Goal: Use online tool/utility: Use online tool/utility

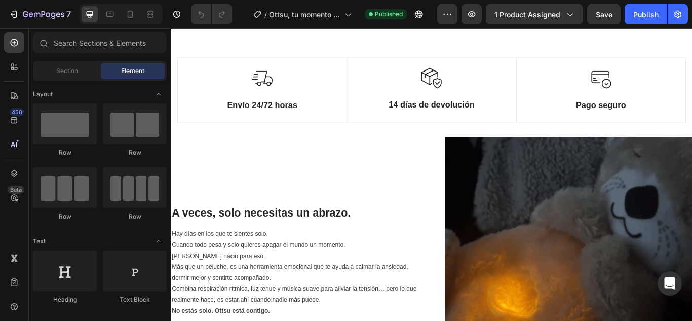
scroll to position [608, 0]
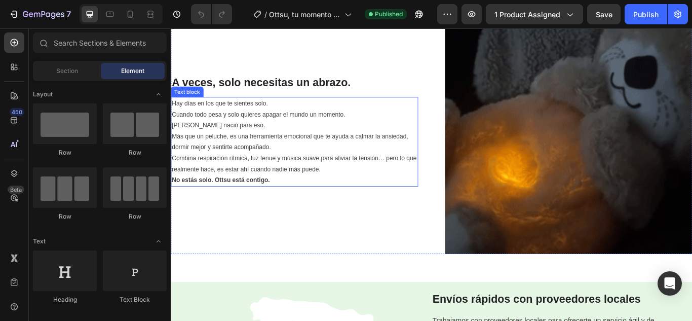
click at [335, 176] on p "Más que un peluche, es una herramienta emocional que te ayuda a calmar la ansie…" at bounding box center [315, 173] width 286 height 51
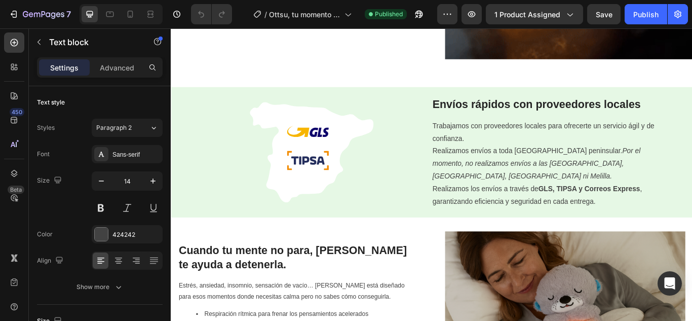
scroll to position [987, 0]
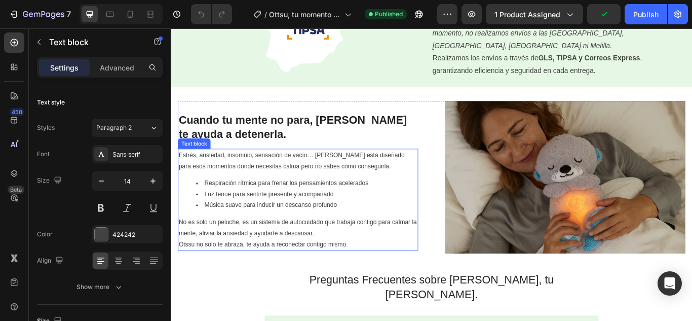
click at [326, 215] on li "Luz tenue para sentirte presente y acompañado" at bounding box center [329, 221] width 258 height 13
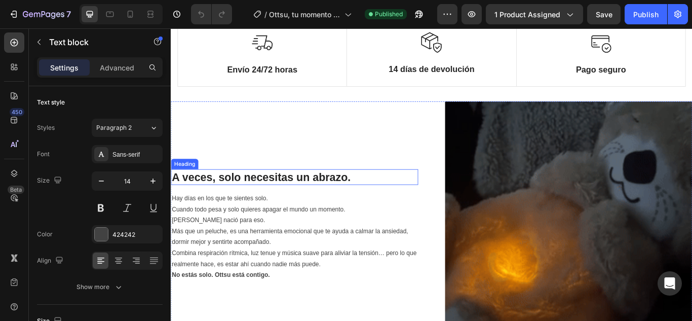
scroll to position [480, 0]
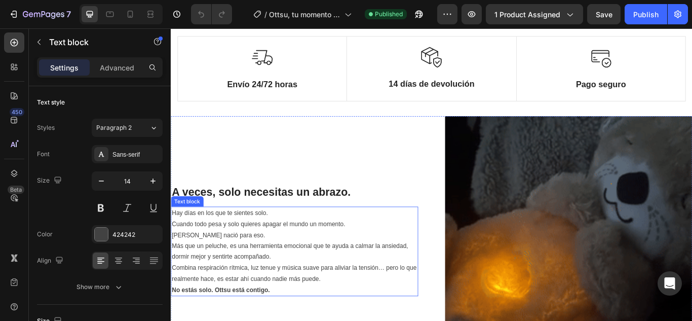
click at [319, 254] on p "Hay días en los que te sientes solo. Cuando todo pesa y solo quieres apagar el …" at bounding box center [315, 256] width 286 height 39
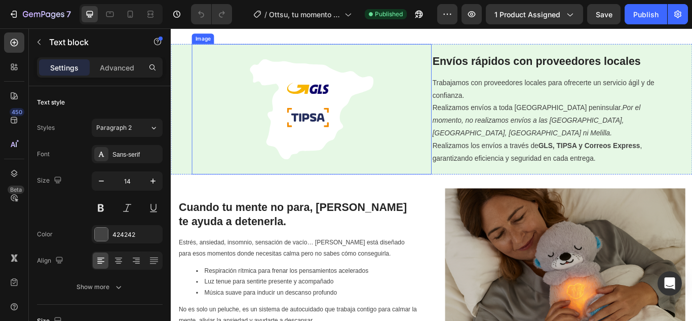
scroll to position [886, 0]
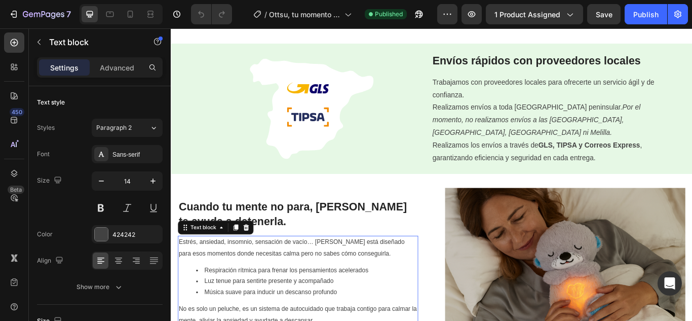
click at [294, 278] on p "Estrés, ansiedad, insomnio, sensación de vacío… [PERSON_NAME] está diseñado par…" at bounding box center [319, 283] width 278 height 25
click at [117, 63] on p "Advanced" at bounding box center [117, 67] width 34 height 11
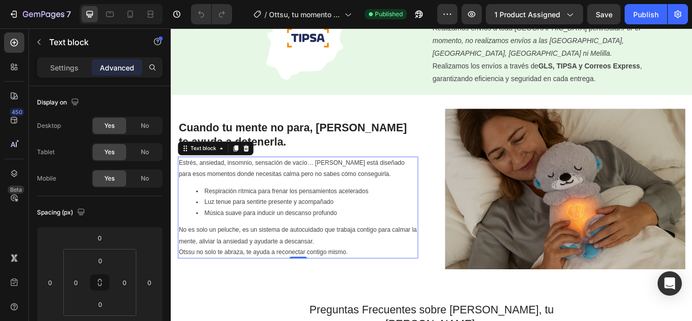
scroll to position [987, 0]
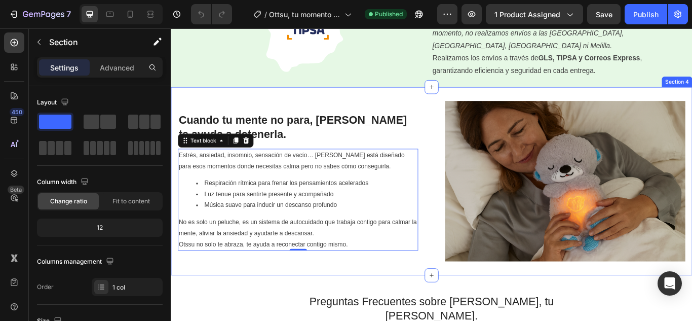
click at [173, 236] on div "Image Cuando tu mente no para, [PERSON_NAME] te ayuda a detenerla. Heading Estr…" at bounding box center [475, 206] width 608 height 219
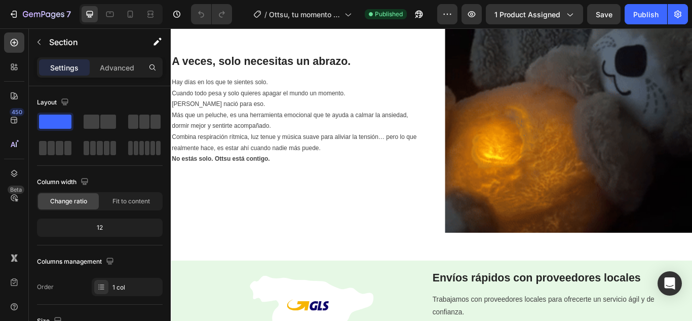
scroll to position [632, 0]
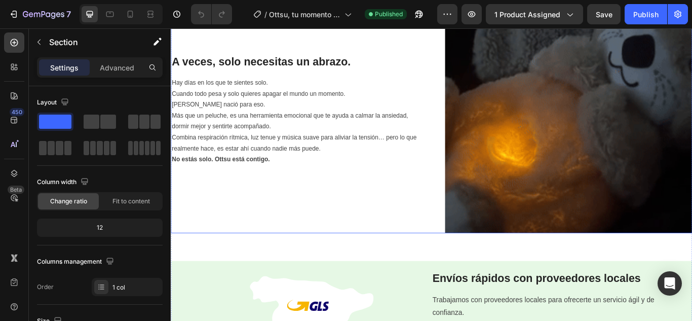
click at [194, 187] on div "A veces, solo necesitas un abrazo. Heading Hay días en los que te sientes solo.…" at bounding box center [315, 123] width 288 height 288
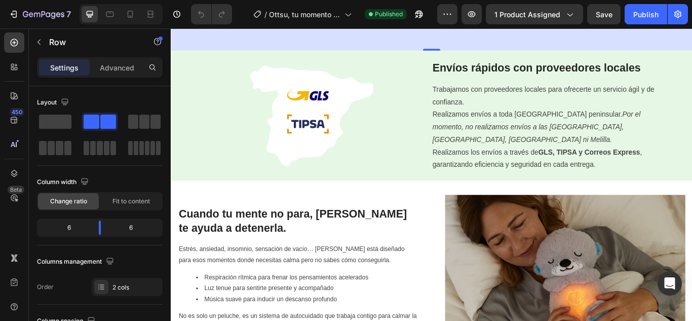
scroll to position [987, 0]
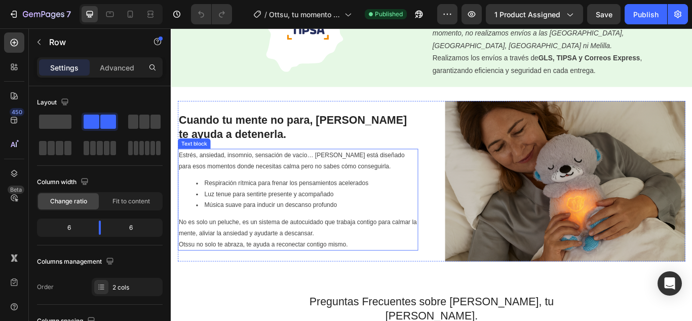
click at [232, 253] on p "No es solo un peluche, es un sistema de autocuidado que trabaja contigo para ca…" at bounding box center [319, 267] width 278 height 39
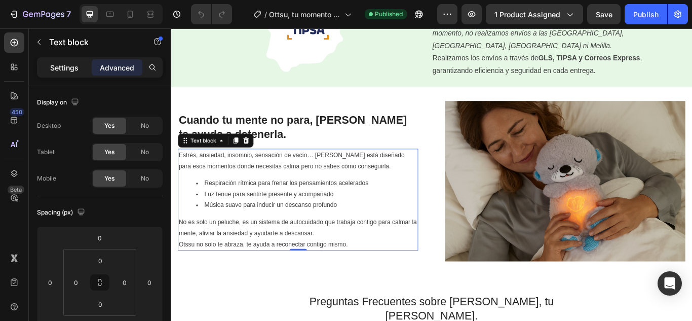
click at [84, 65] on div "Settings" at bounding box center [64, 67] width 51 height 16
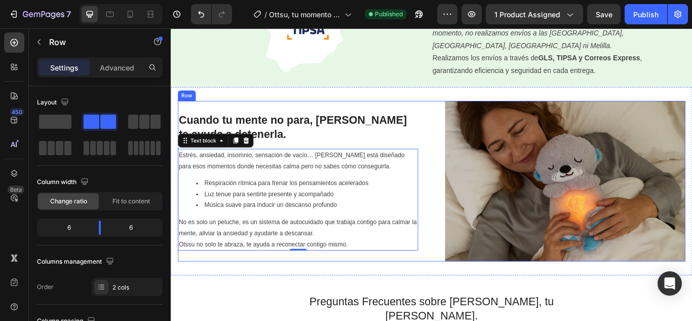
click at [447, 113] on div "Cuando tu mente no para, [PERSON_NAME] te ayuda a detenerla. Heading Estrés, an…" at bounding box center [319, 206] width 280 height 187
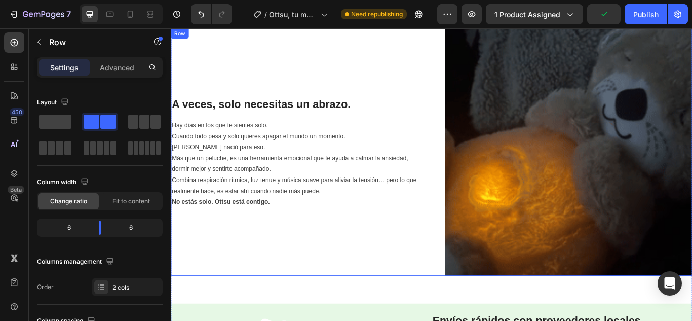
scroll to position [582, 0]
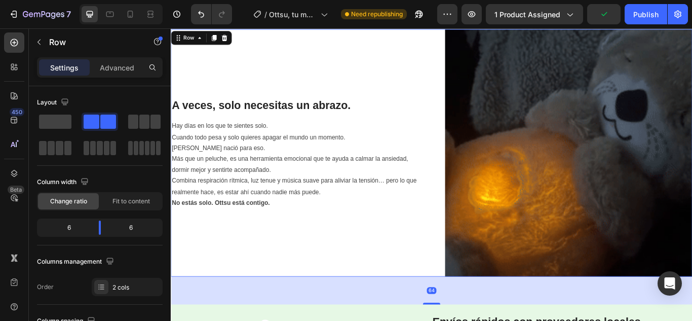
click at [472, 131] on div "A veces, solo necesitas un abrazo. Heading Hay días en los que te sientes solo.…" at bounding box center [475, 173] width 608 height 288
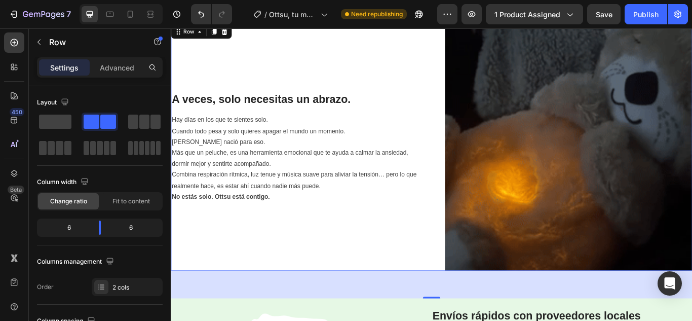
scroll to position [480, 0]
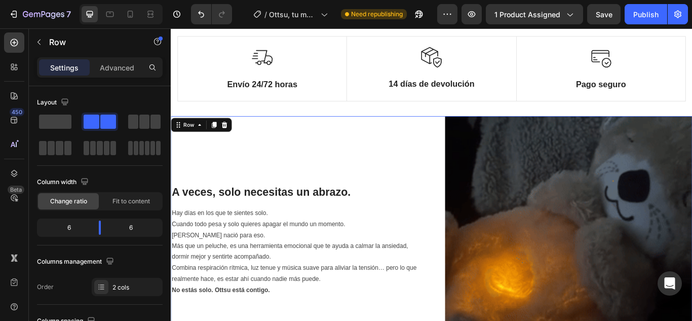
click at [367, 227] on div "A veces, solo necesitas un abrazo. Heading Hay días en los que te sientes solo.…" at bounding box center [315, 275] width 288 height 288
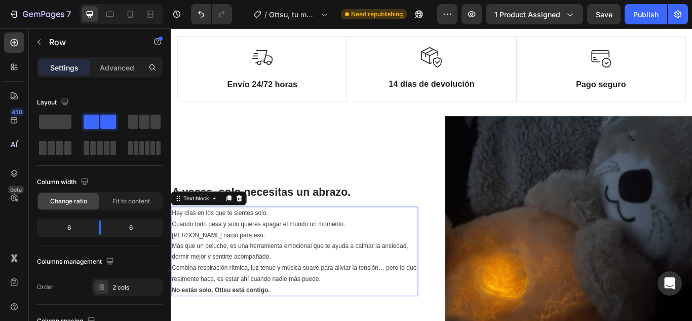
click at [315, 273] on p "Hay días en los que te sientes solo. Cuando todo pesa y solo quieres apagar el …" at bounding box center [315, 256] width 286 height 39
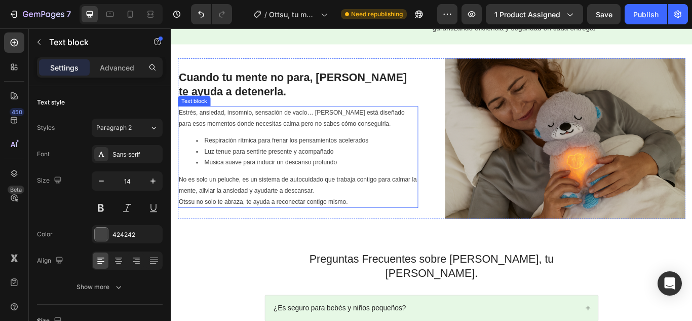
scroll to position [1038, 0]
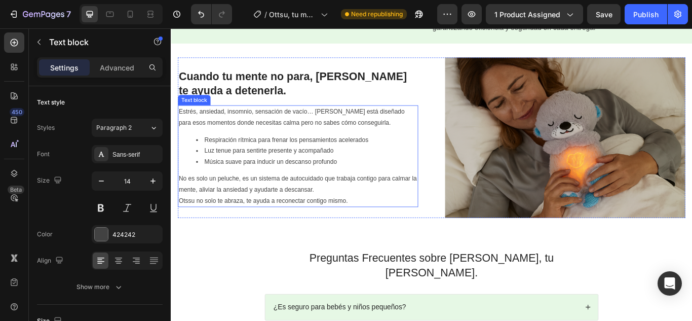
click at [329, 182] on li "Música suave para inducir un descanso profundo" at bounding box center [329, 183] width 258 height 13
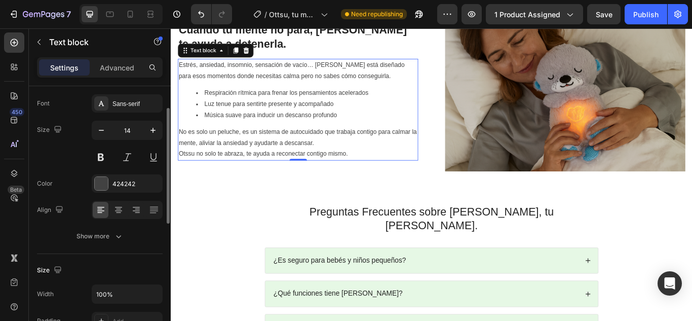
scroll to position [0, 0]
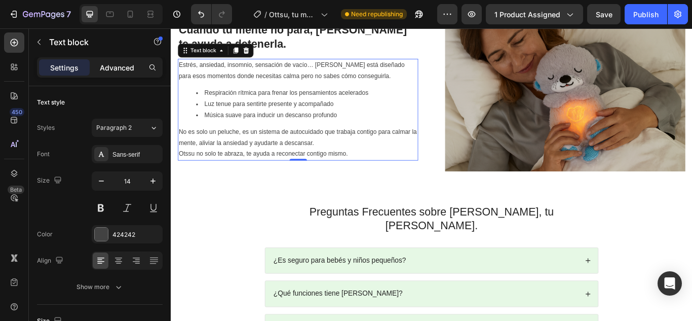
click at [130, 68] on p "Advanced" at bounding box center [117, 67] width 34 height 11
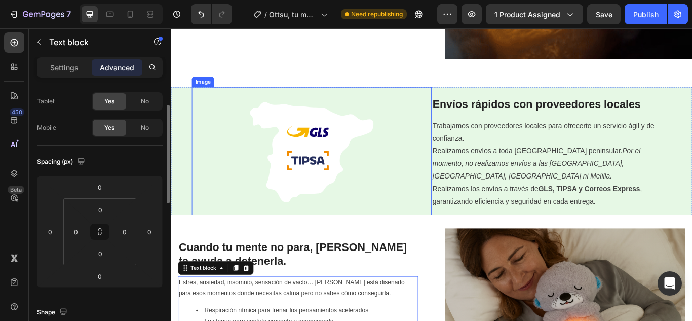
scroll to position [632, 0]
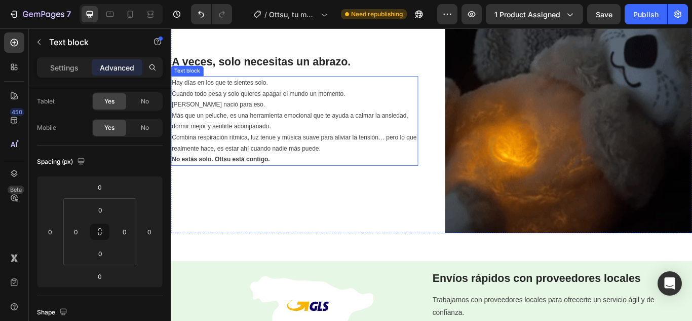
click at [233, 162] on p "Más que un peluche, es una herramienta emocional que te ayuda a calmar la ansie…" at bounding box center [315, 149] width 286 height 51
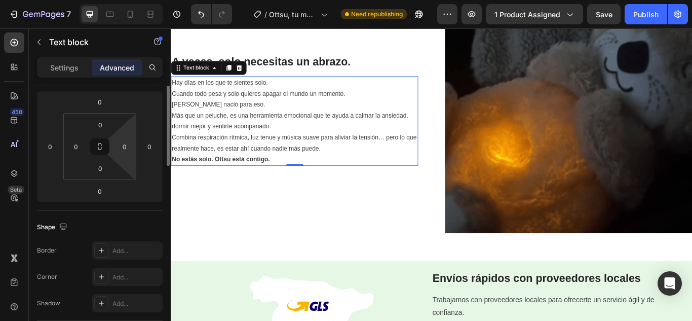
scroll to position [0, 0]
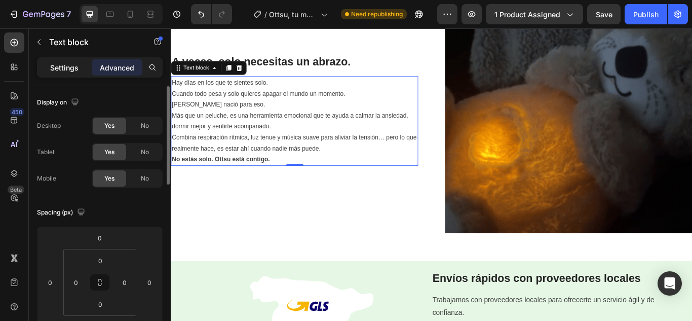
click at [70, 63] on p "Settings" at bounding box center [64, 67] width 28 height 11
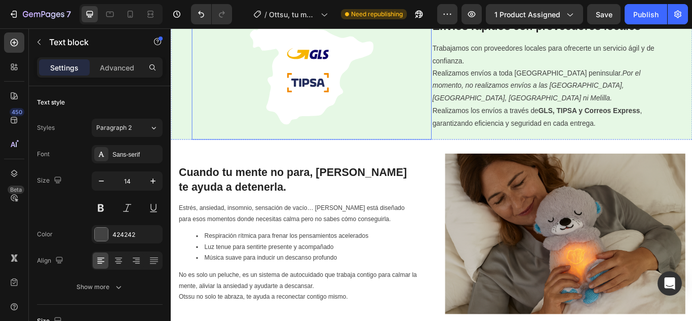
scroll to position [937, 0]
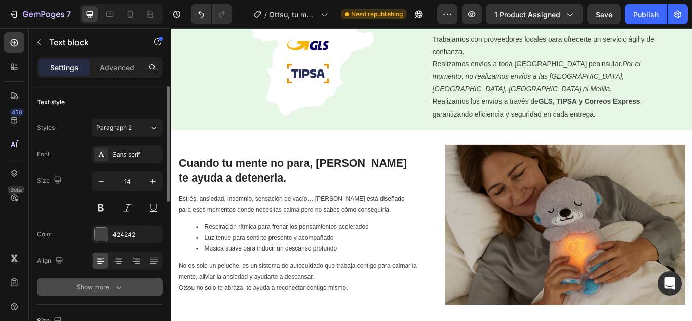
click at [93, 288] on div "Show more" at bounding box center [100, 287] width 47 height 10
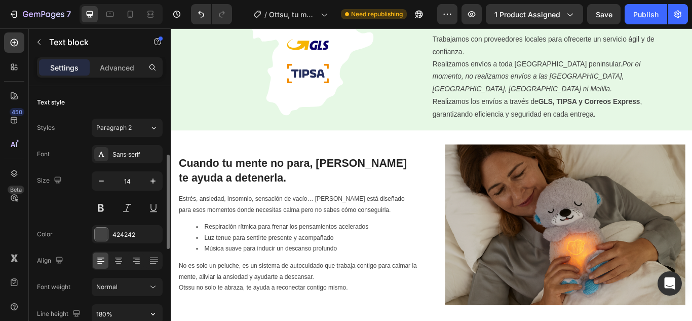
scroll to position [152, 0]
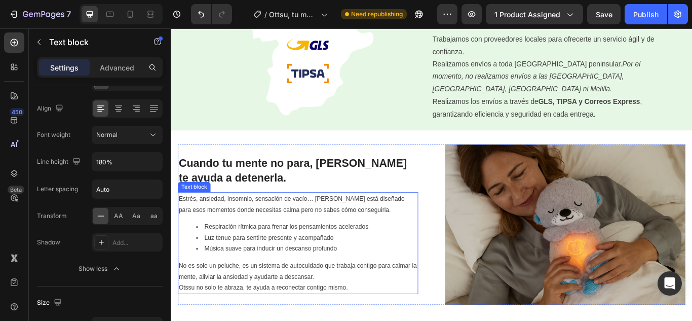
click at [273, 266] on li "Luz tenue para sentirte presente y acompañado" at bounding box center [329, 272] width 258 height 13
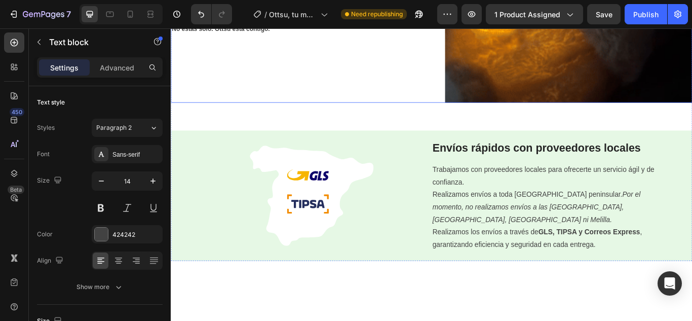
scroll to position [582, 0]
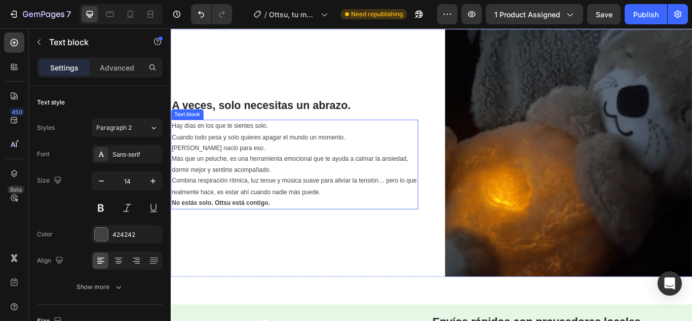
click at [256, 174] on p "Más que un peluche, es una herramienta emocional que te ayuda a calmar la ansie…" at bounding box center [315, 199] width 286 height 51
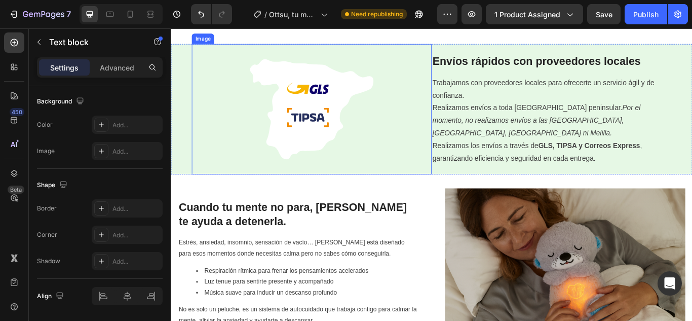
scroll to position [886, 0]
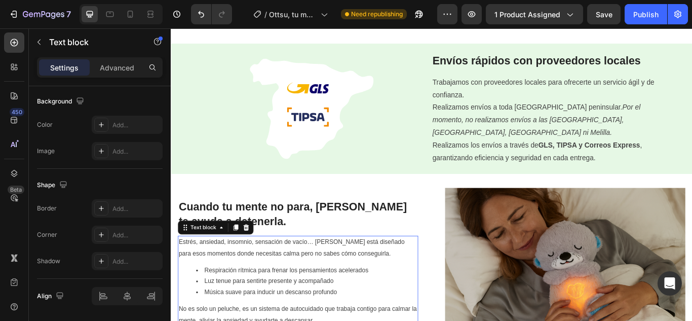
click at [269, 271] on p "Estrés, ansiedad, insomnio, sensación de vacío… [PERSON_NAME] está diseñado par…" at bounding box center [319, 283] width 278 height 25
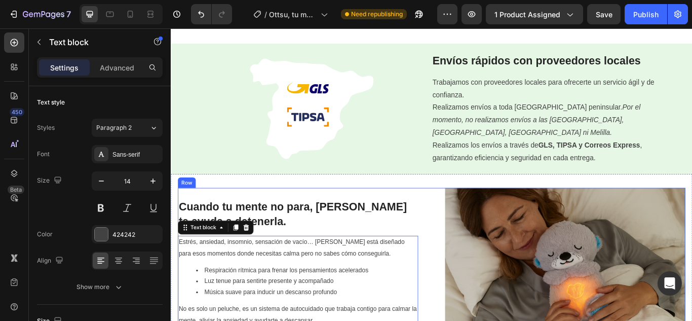
scroll to position [937, 0]
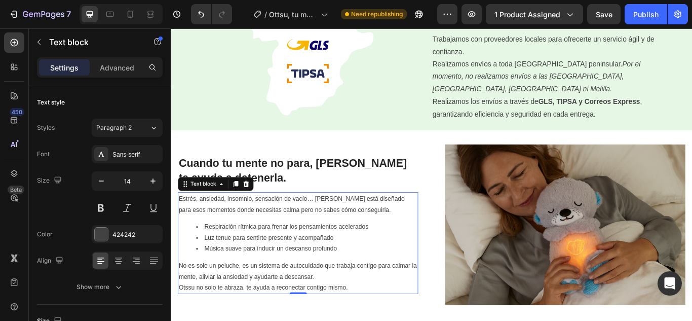
click at [279, 286] on li "Música suave para inducir un descanso profundo" at bounding box center [329, 285] width 258 height 13
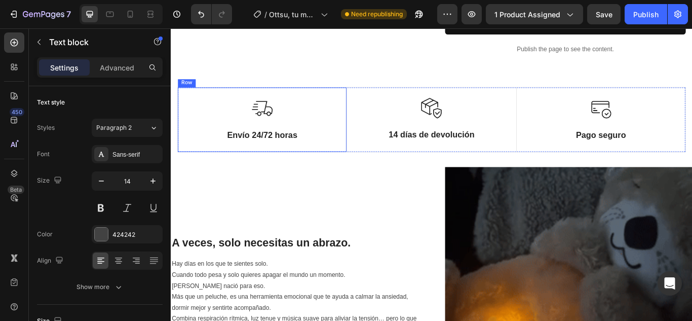
scroll to position [531, 0]
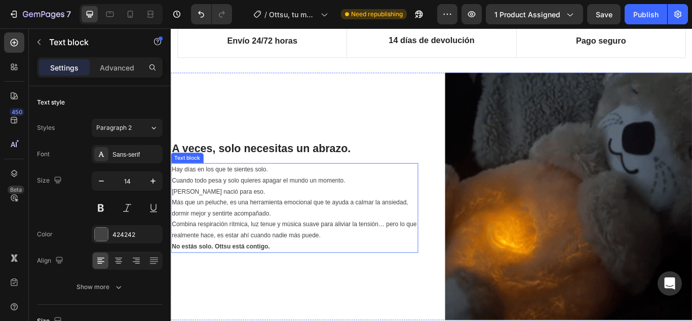
click at [279, 227] on p "Más que un peluche, es una herramienta emocional que te ayuda a calmar la ansie…" at bounding box center [315, 250] width 286 height 51
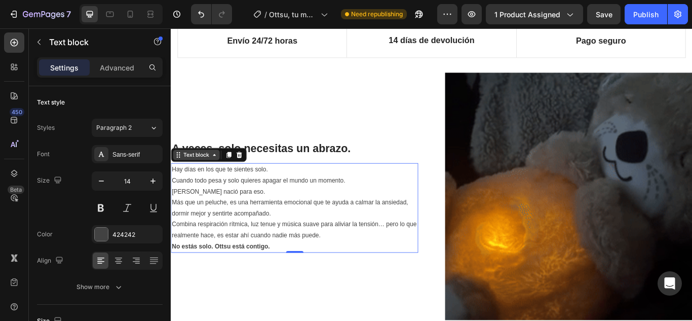
click at [191, 178] on div "Text block" at bounding box center [200, 175] width 34 height 9
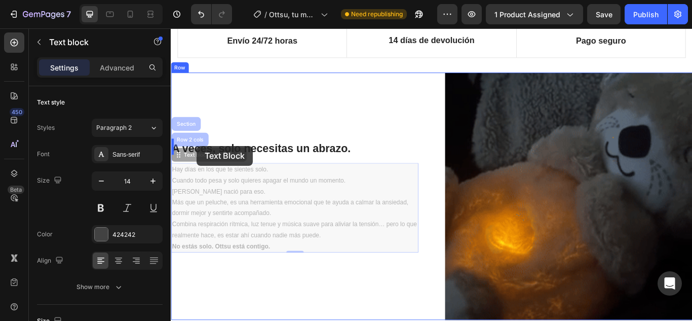
drag, startPoint x: 191, startPoint y: 178, endPoint x: 201, endPoint y: 165, distance: 15.9
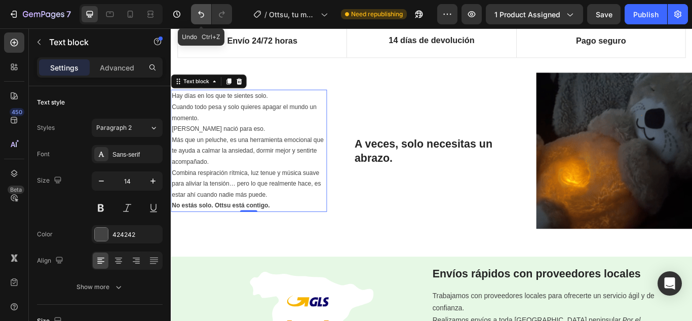
click at [199, 15] on icon "Undo/Redo" at bounding box center [201, 14] width 10 height 10
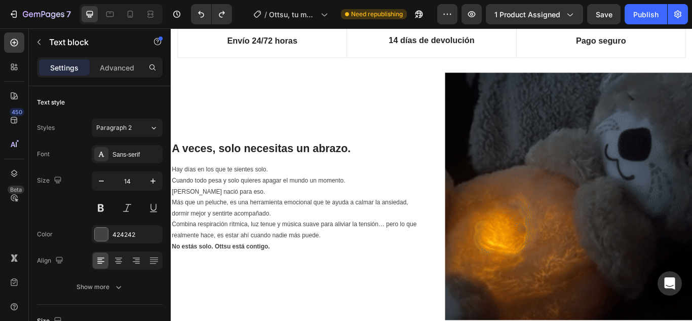
click at [311, 276] on p "No estás solo. Ottsu está contigo." at bounding box center [315, 282] width 286 height 13
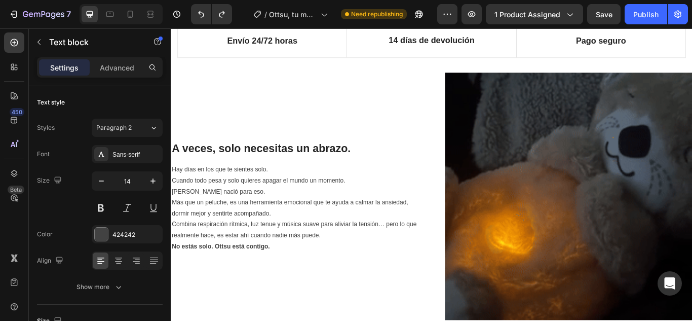
click at [286, 237] on p "Más que un peluche, es una herramienta emocional que te ayuda a calmar la ansie…" at bounding box center [315, 250] width 286 height 51
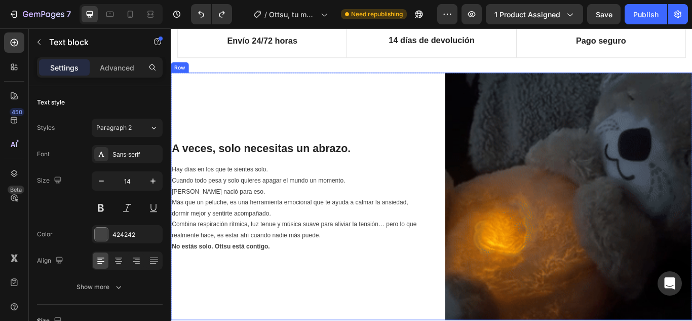
click at [311, 155] on div "A veces, solo necesitas un abrazo. Heading Hay días en los que te sientes solo.…" at bounding box center [315, 224] width 288 height 288
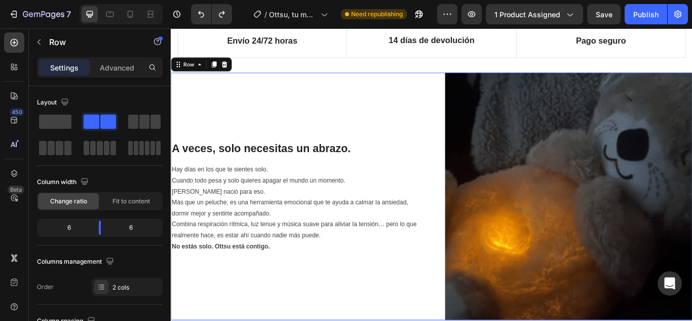
click at [304, 165] on h2 "A veces, solo necesitas un abrazo." at bounding box center [315, 168] width 288 height 19
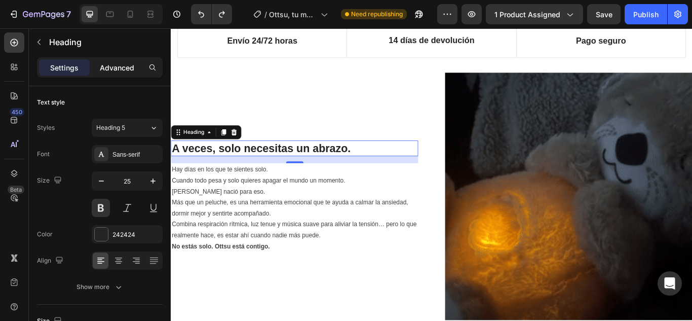
click at [109, 74] on div "Advanced" at bounding box center [117, 67] width 51 height 16
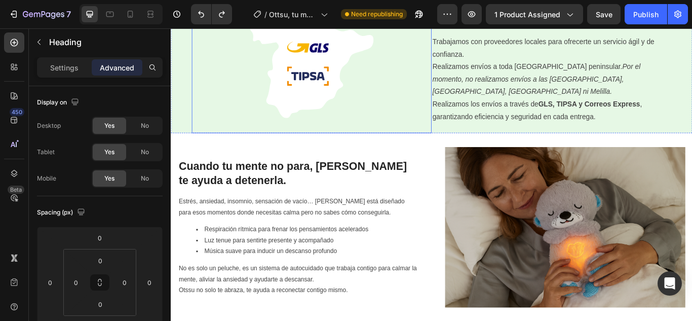
scroll to position [937, 0]
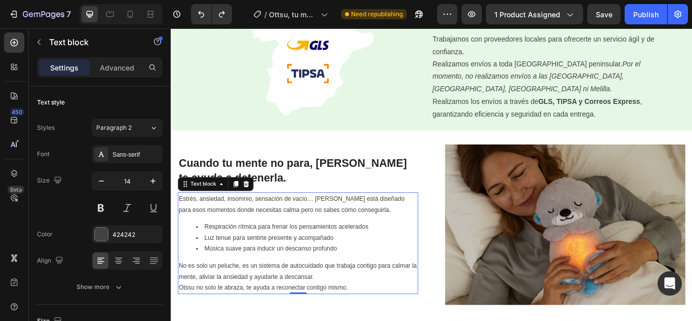
click at [323, 280] on li "Música suave para inducir un descanso profundo" at bounding box center [329, 285] width 258 height 13
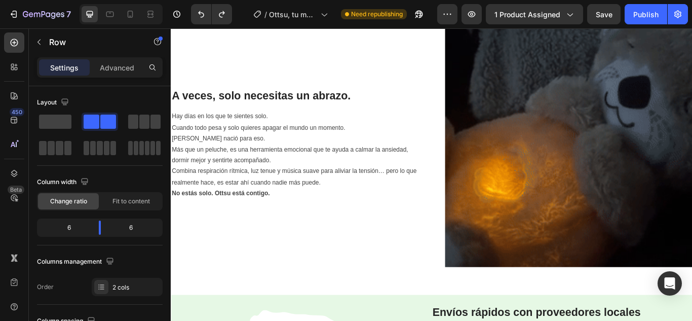
click at [318, 161] on div "A veces, solo necesitas un abrazo. Heading Hay días en los que te sientes solo.…" at bounding box center [315, 162] width 288 height 288
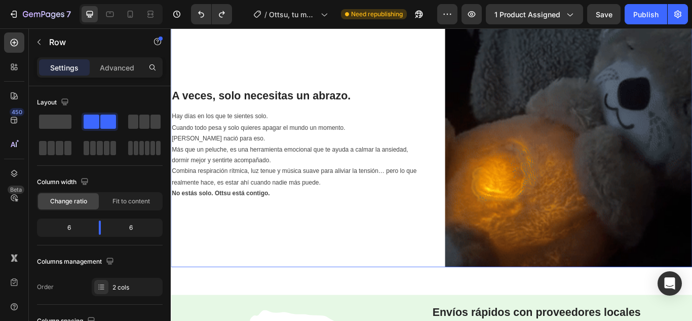
scroll to position [480, 0]
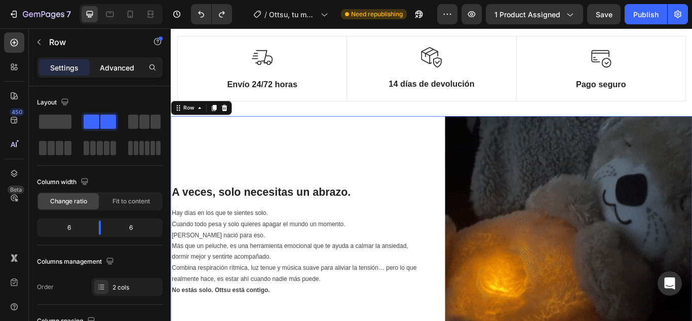
click at [123, 62] on p "Advanced" at bounding box center [117, 67] width 34 height 11
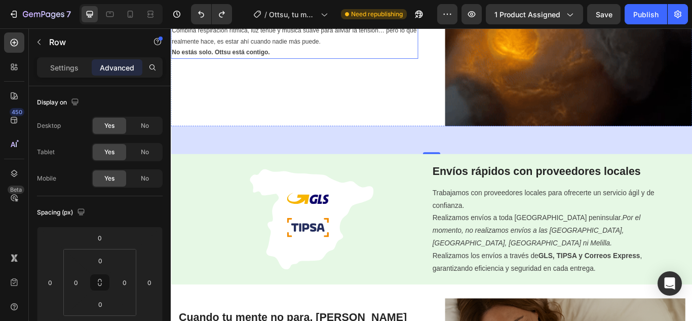
scroll to position [835, 0]
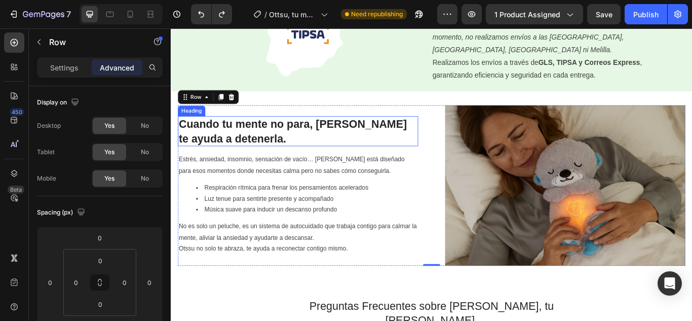
scroll to position [987, 0]
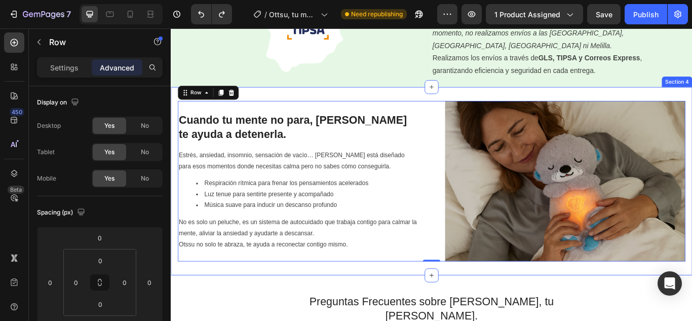
click at [383, 302] on div "Image Cuando tu mente no para, [PERSON_NAME] te ayuda a detenerla. Heading Estr…" at bounding box center [475, 206] width 608 height 219
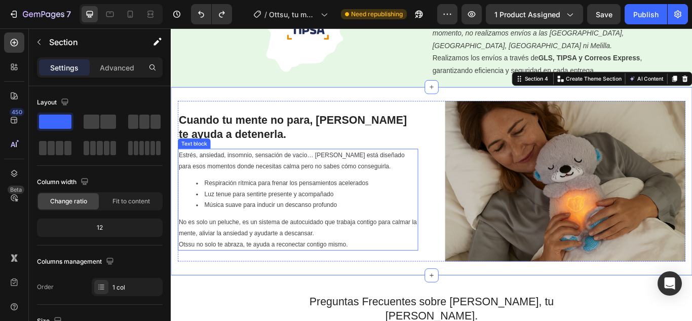
click at [382, 264] on p "No es solo un peluche, es un sistema de autocuidado que trabaja contigo para ca…" at bounding box center [319, 267] width 278 height 39
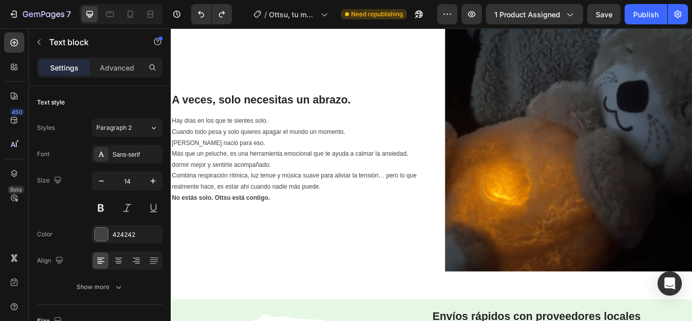
scroll to position [582, 0]
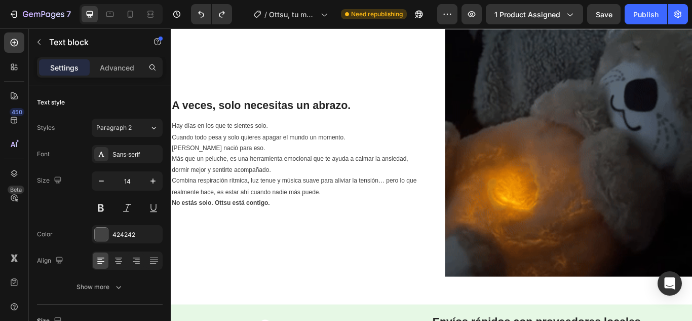
click at [382, 264] on div "A veces, solo necesitas un abrazo. Heading Hay días en los que te sientes solo.…" at bounding box center [315, 173] width 288 height 288
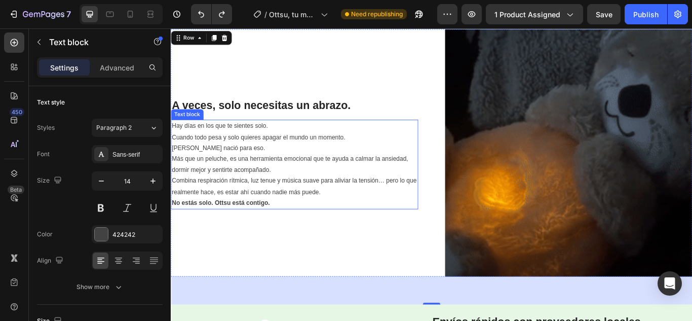
click at [350, 226] on p "No estás solo. Ottsu está contigo." at bounding box center [315, 232] width 286 height 13
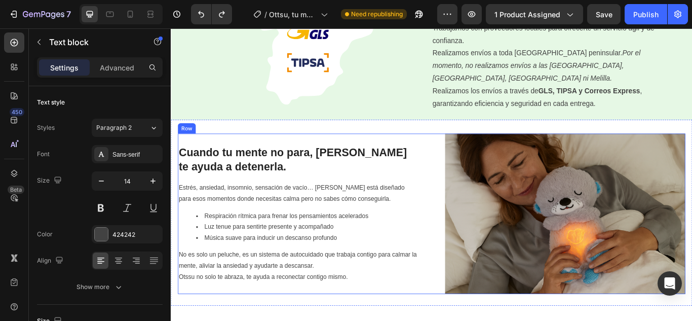
scroll to position [1038, 0]
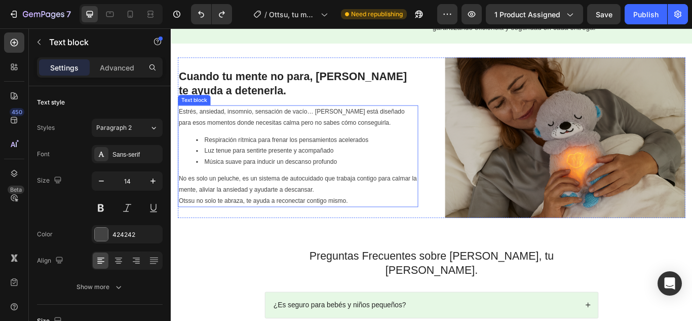
click at [387, 200] on p "No es solo un peluche, es un sistema de autocuidado que trabaja contigo para ca…" at bounding box center [319, 216] width 278 height 39
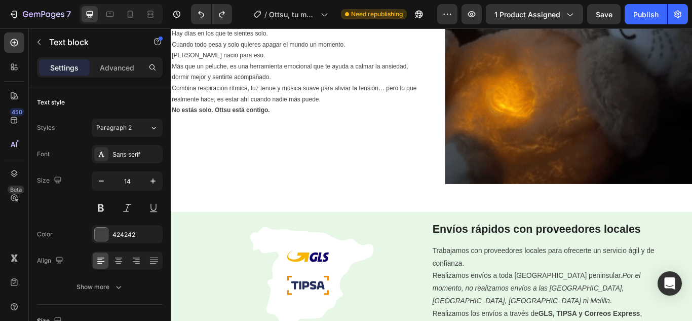
scroll to position [683, 0]
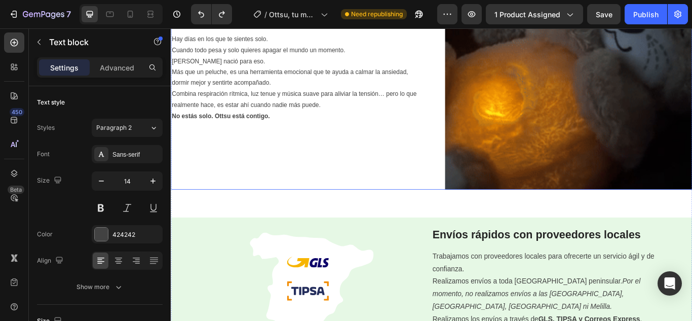
click at [385, 156] on div "A veces, solo necesitas un abrazo. Heading Hay días en los que te sientes solo.…" at bounding box center [315, 72] width 288 height 288
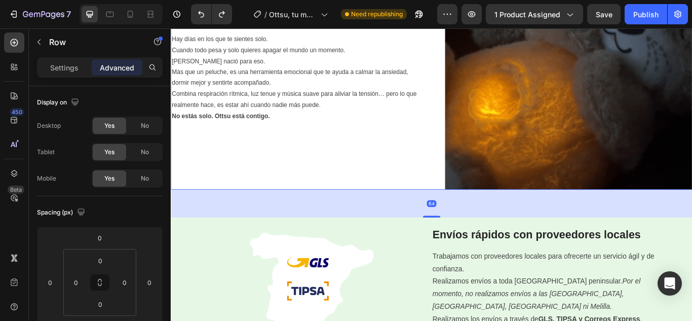
click at [377, 128] on p "No estás solo. Ottsu está contigo." at bounding box center [315, 130] width 286 height 13
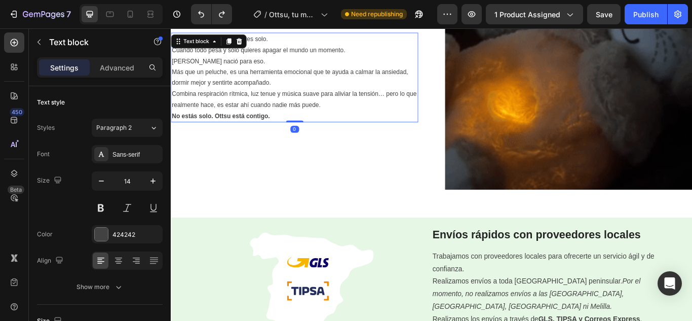
drag, startPoint x: 317, startPoint y: 133, endPoint x: 328, endPoint y: 133, distance: 11.2
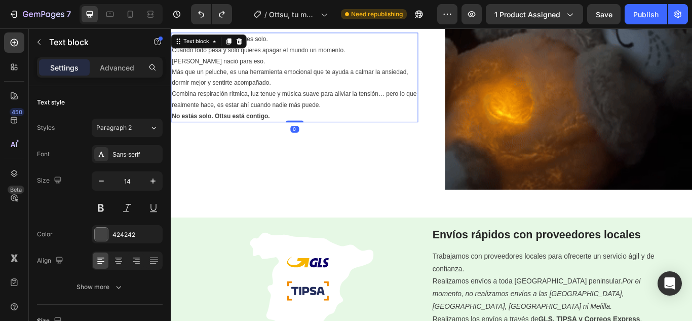
click at [328, 133] on div "Hay días en los que te sientes solo. Cuando todo pesa y solo quieres apagar el …" at bounding box center [315, 85] width 288 height 104
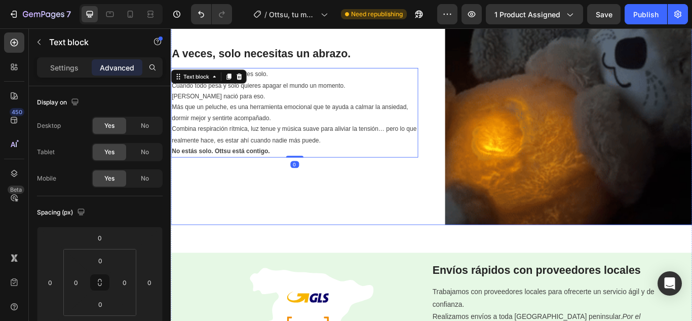
scroll to position [582, 0]
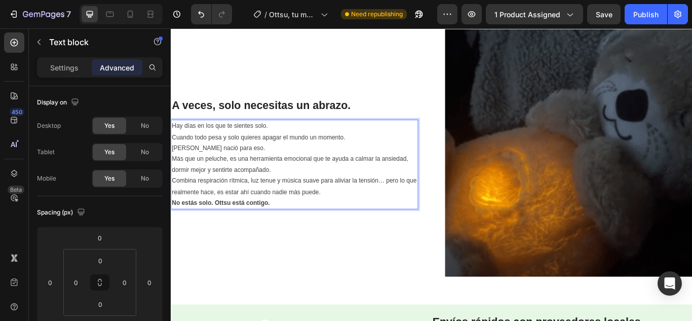
click at [369, 135] on div "Hay días en los que te sientes solo. Cuando todo pesa y solo quieres apagar el …" at bounding box center [315, 187] width 288 height 104
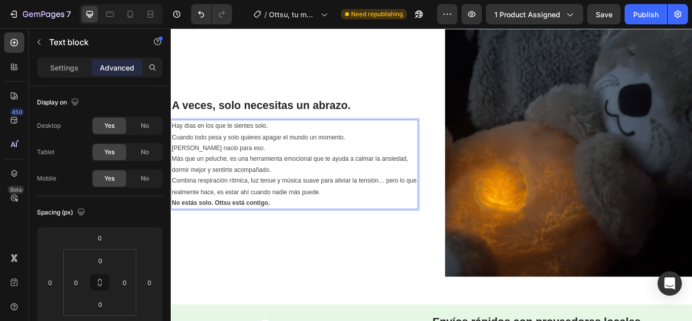
click at [416, 164] on p "Hay días en los que te sientes solo. Cuando todo pesa y solo quieres apagar el …" at bounding box center [315, 155] width 286 height 39
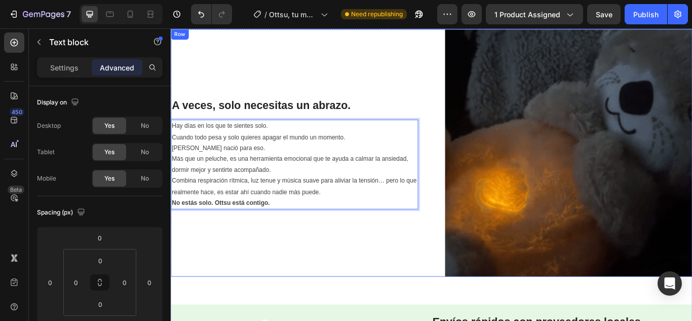
drag, startPoint x: 410, startPoint y: 236, endPoint x: 436, endPoint y: 238, distance: 25.9
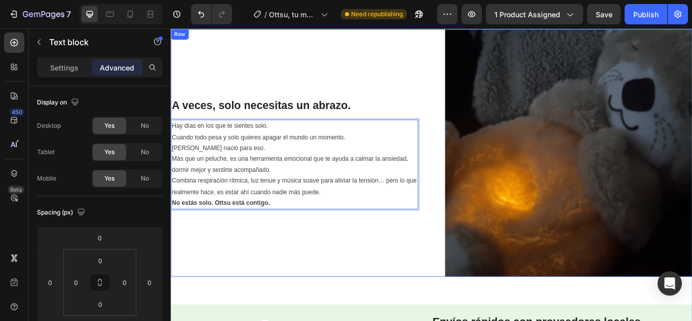
click at [436, 238] on div "A veces, solo necesitas un abrazo. Heading Hay días en los que te sientes solo.…" at bounding box center [315, 173] width 288 height 288
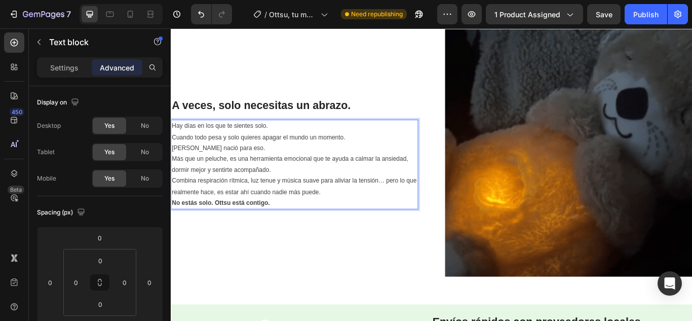
click at [310, 210] on p "Más que un peluche, es una herramienta emocional que te ayuda a calmar la ansie…" at bounding box center [315, 199] width 286 height 51
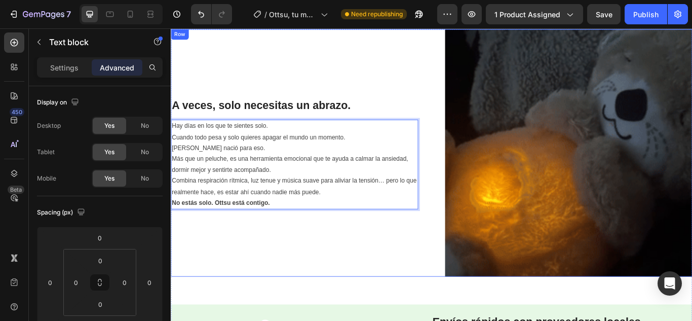
click at [242, 127] on div "A veces, solo necesitas un abrazo. Heading Hay días en los que te sientes solo.…" at bounding box center [315, 173] width 288 height 288
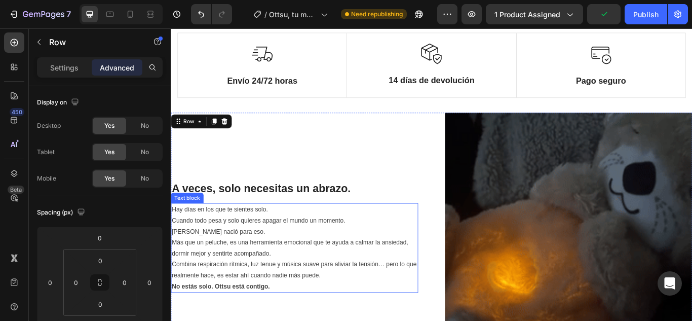
scroll to position [480, 0]
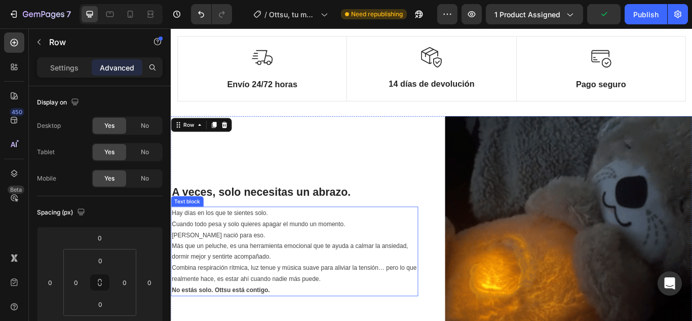
click at [275, 287] on p "Más que un peluche, es una herramienta emocional que te ayuda a calmar la ansie…" at bounding box center [315, 301] width 286 height 51
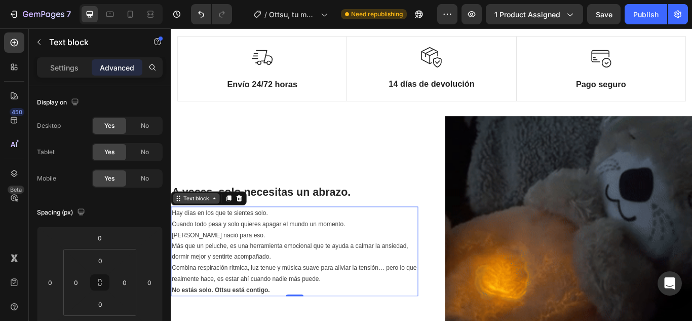
click at [222, 226] on icon at bounding box center [221, 226] width 8 height 8
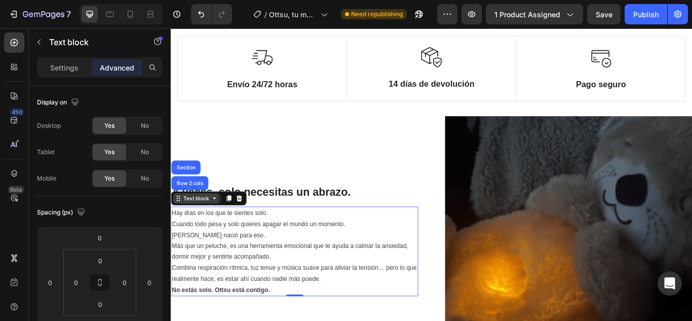
click at [181, 229] on div "Text block" at bounding box center [200, 226] width 54 height 12
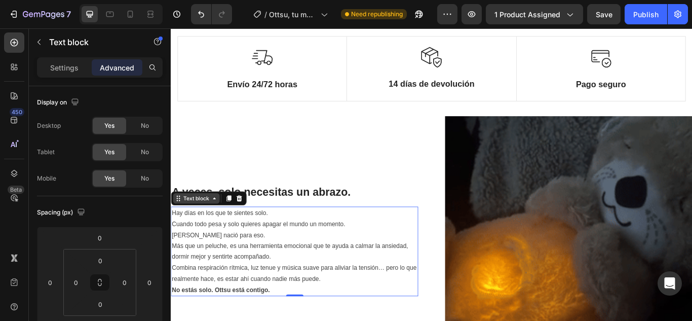
click at [203, 228] on div "Text block" at bounding box center [200, 226] width 34 height 9
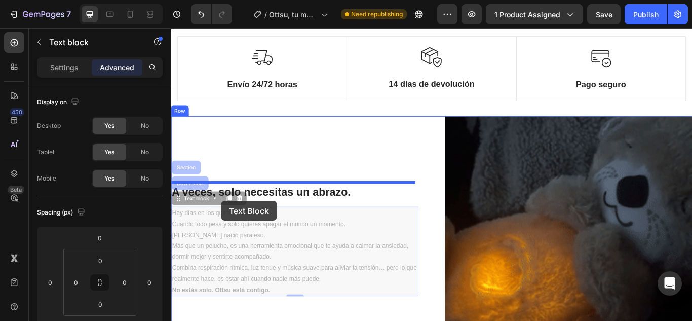
drag, startPoint x: 214, startPoint y: 229, endPoint x: 229, endPoint y: 230, distance: 14.7
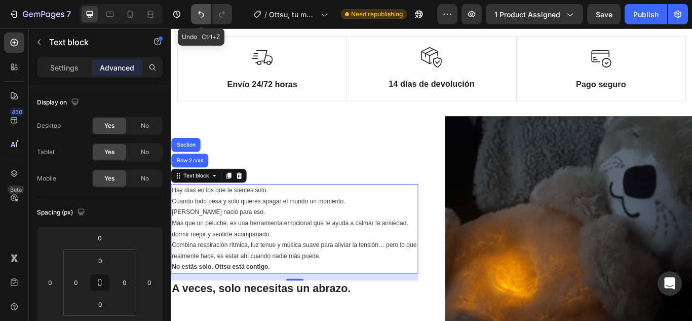
click at [200, 16] on icon "Undo/Redo" at bounding box center [201, 14] width 10 height 10
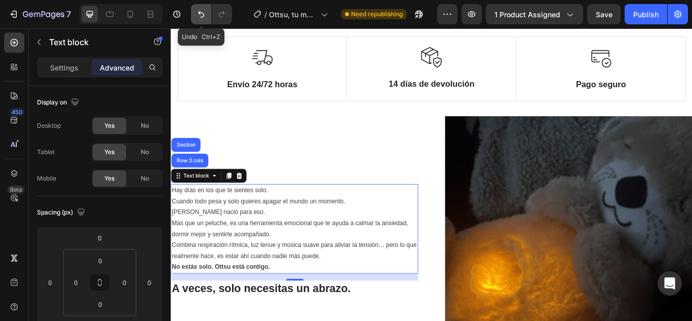
type input "0"
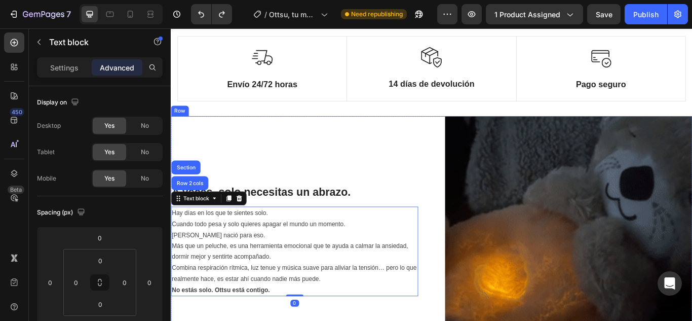
click at [332, 178] on div "A veces, solo necesitas un abrazo. Heading Hay días en los que te sientes solo.…" at bounding box center [315, 275] width 288 height 288
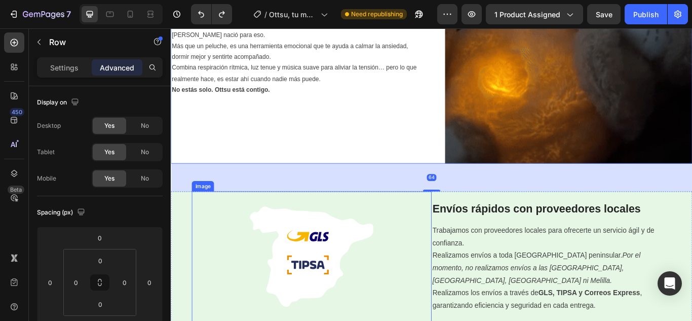
scroll to position [785, 0]
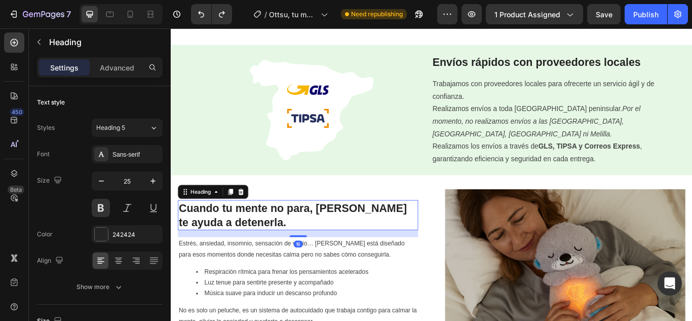
scroll to position [886, 0]
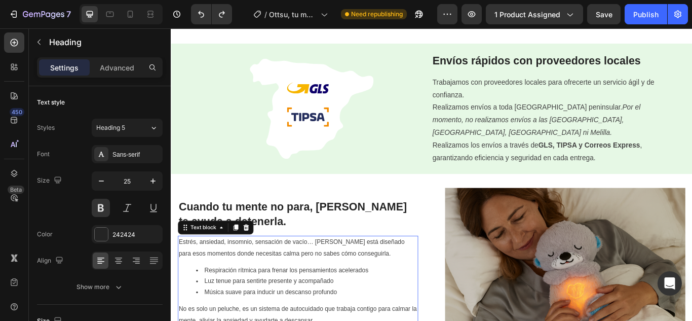
click at [272, 310] on li "Respiración rítmica para frenar los pensamientos acelerados" at bounding box center [329, 310] width 258 height 13
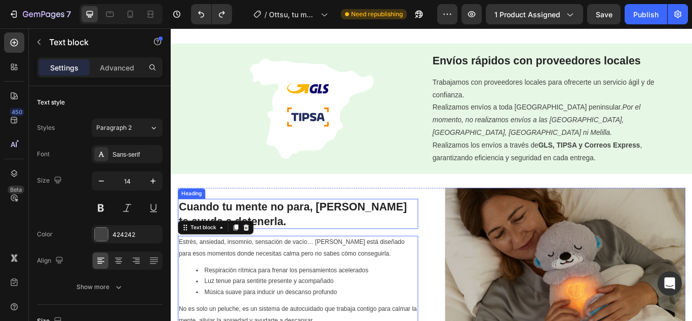
click at [285, 234] on h2 "Cuando tu mente no para, [PERSON_NAME] te ayuda a detenerla." at bounding box center [319, 244] width 280 height 35
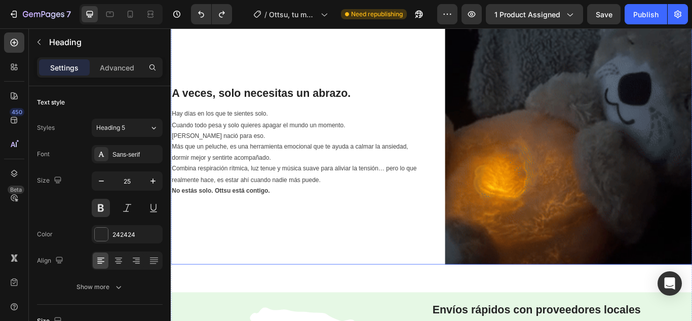
scroll to position [430, 0]
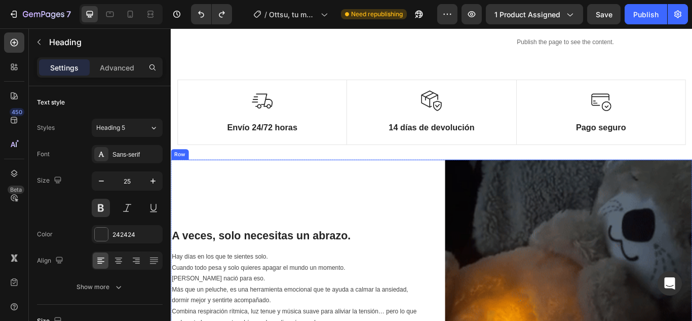
click at [268, 262] on h2 "A veces, solo necesitas un abrazo." at bounding box center [315, 269] width 288 height 19
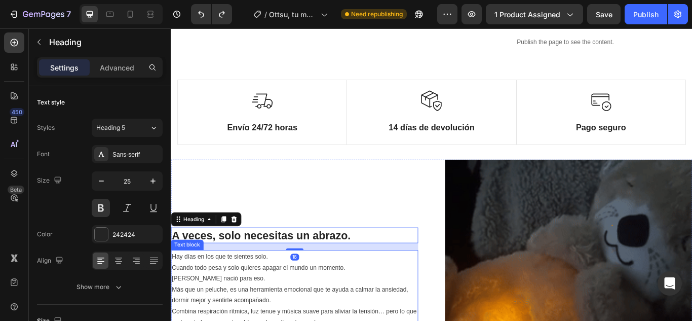
click at [258, 314] on p "Hay días en los que te sientes solo. Cuando todo pesa y solo quieres apagar el …" at bounding box center [315, 307] width 286 height 39
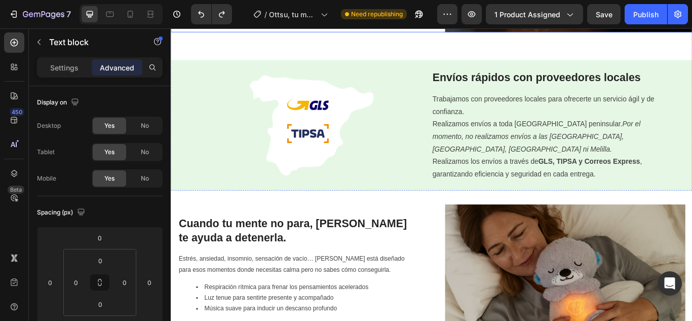
scroll to position [880, 0]
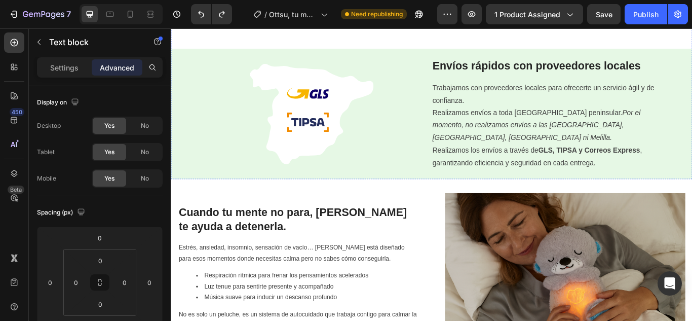
click at [316, 295] on p "Estrés, ansiedad, insomnio, sensación de vacío… [PERSON_NAME] está diseñado par…" at bounding box center [319, 289] width 278 height 25
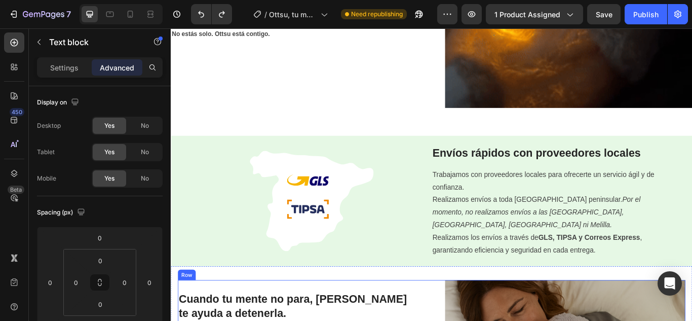
scroll to position [981, 0]
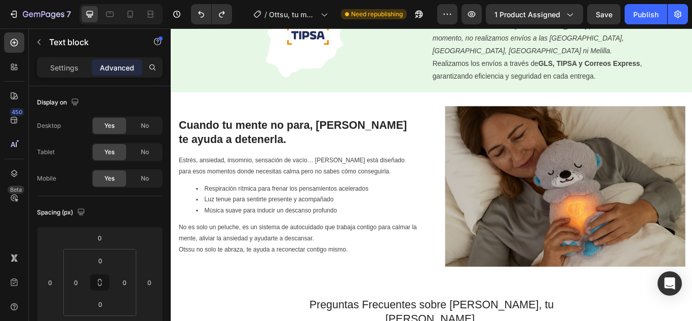
click at [310, 234] on li "Música suave para inducir un descanso profundo" at bounding box center [329, 240] width 258 height 13
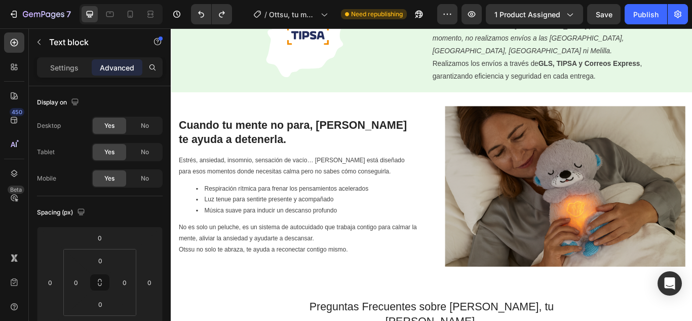
click at [288, 190] on p "Estrés, ansiedad, insomnio, sensación de vacío… [PERSON_NAME] está diseñado par…" at bounding box center [319, 188] width 278 height 25
click at [293, 266] on p "No es solo un peluche, es un sistema de autocuidado que trabaja contigo para ca…" at bounding box center [319, 273] width 278 height 39
drag, startPoint x: 297, startPoint y: 275, endPoint x: 303, endPoint y: 282, distance: 9.3
click at [298, 277] on p "No es solo un peluche, es un sistema de autocuidado que trabaja contigo para ca…" at bounding box center [319, 273] width 278 height 39
click at [315, 279] on p "No es solo un peluche, es un sistema de autocuidado que trabaja contigo para ca…" at bounding box center [319, 273] width 278 height 39
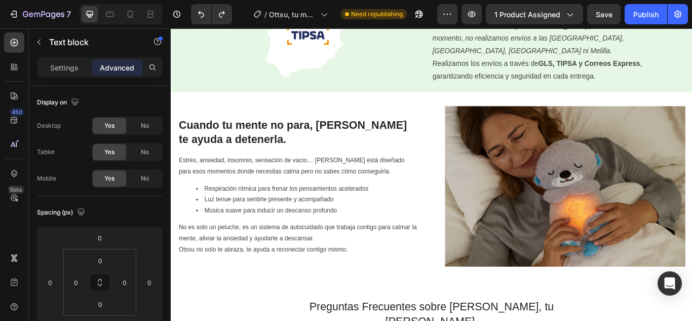
click at [322, 167] on div "Cuando tu mente no para, [PERSON_NAME] te ayuda a detenerla. Heading Estrés, an…" at bounding box center [319, 212] width 280 height 187
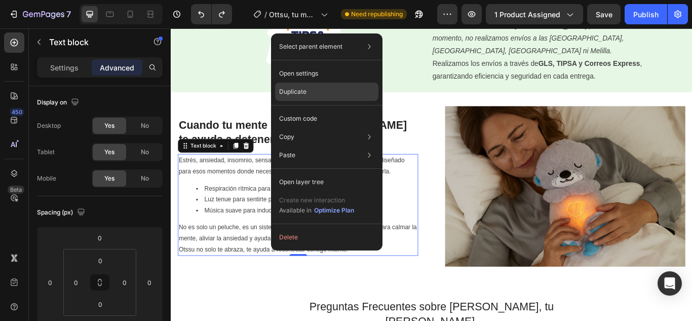
click at [301, 89] on p "Duplicate" at bounding box center [292, 91] width 27 height 9
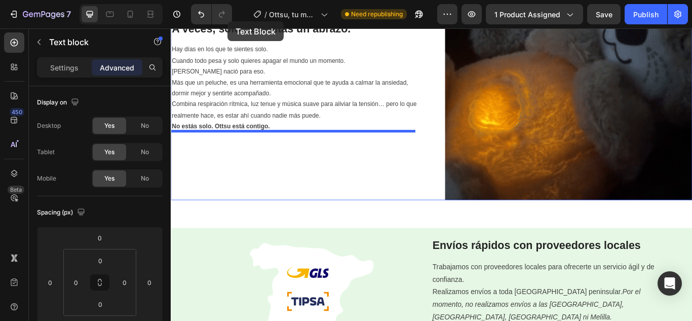
scroll to position [639, 0]
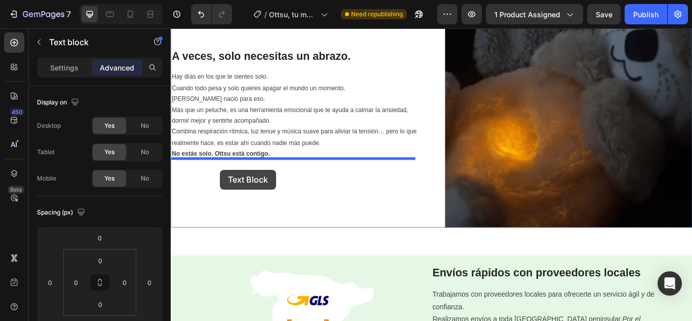
drag, startPoint x: 191, startPoint y: 268, endPoint x: 228, endPoint y: 193, distance: 83.4
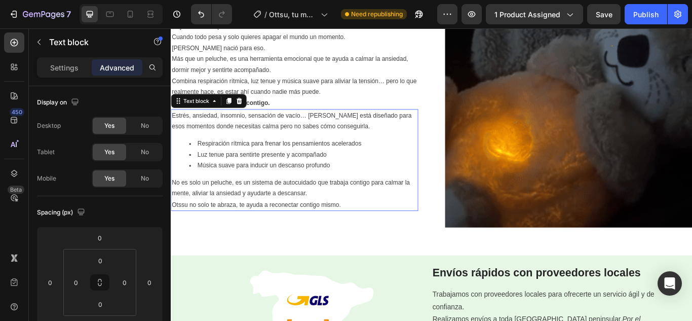
scroll to position [580, 0]
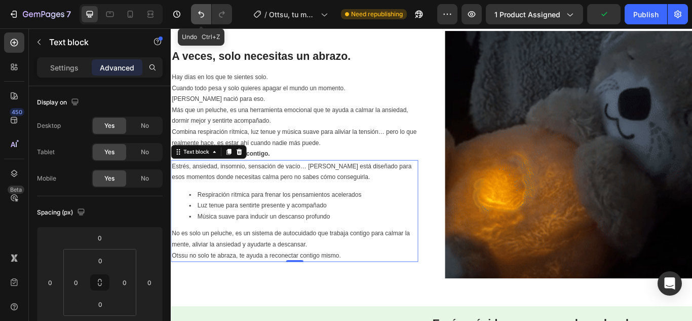
click at [199, 13] on icon "Undo/Redo" at bounding box center [201, 14] width 6 height 7
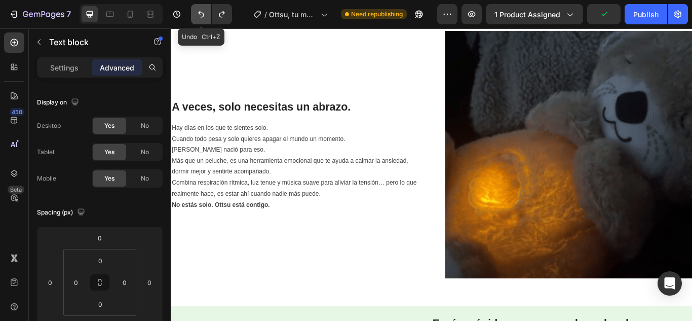
scroll to position [639, 0]
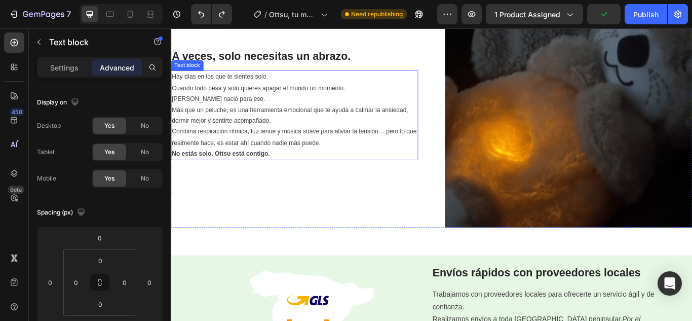
click at [265, 119] on p "Más que un peluche, es una herramienta emocional que te ayuda a calmar la ansie…" at bounding box center [315, 142] width 286 height 51
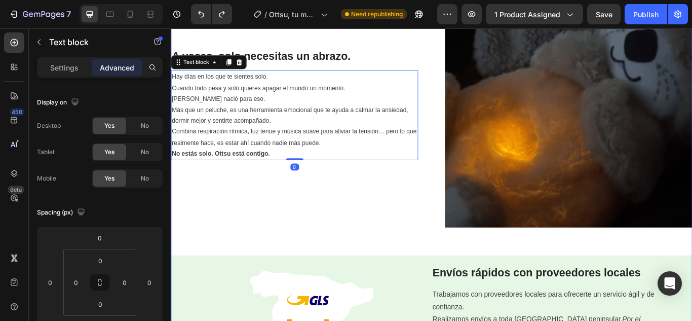
click at [391, 279] on div "A veces, solo necesitas un abrazo. Heading Hay días en los que te sientes solo.…" at bounding box center [475, 208] width 608 height 473
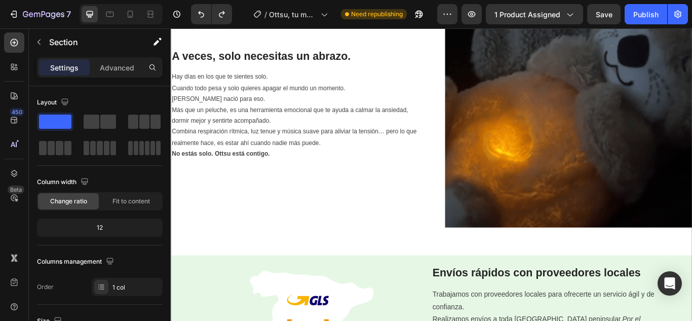
click at [383, 209] on div "A veces, solo necesitas un abrazo. Heading Hay días en los que te sientes solo.…" at bounding box center [315, 116] width 288 height 288
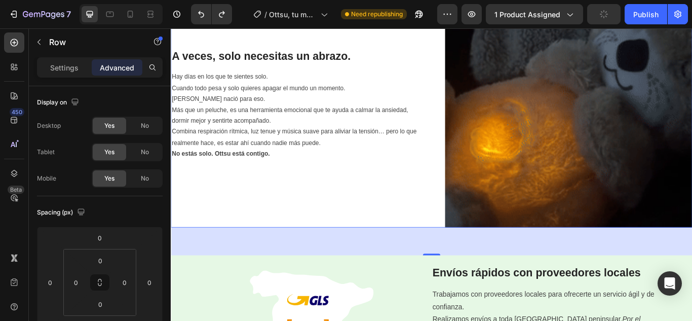
click at [415, 214] on div "A veces, solo necesitas un abrazo. Heading Hay días en los que te sientes solo.…" at bounding box center [315, 116] width 288 height 288
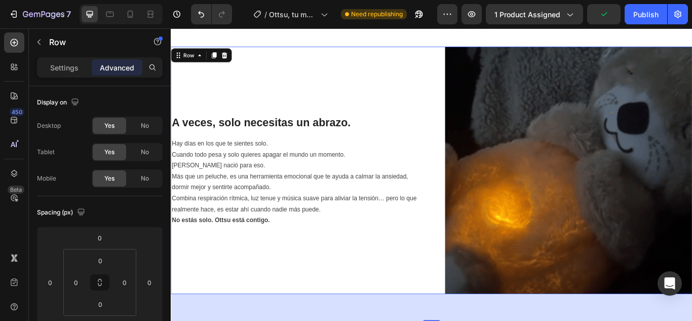
scroll to position [538, 0]
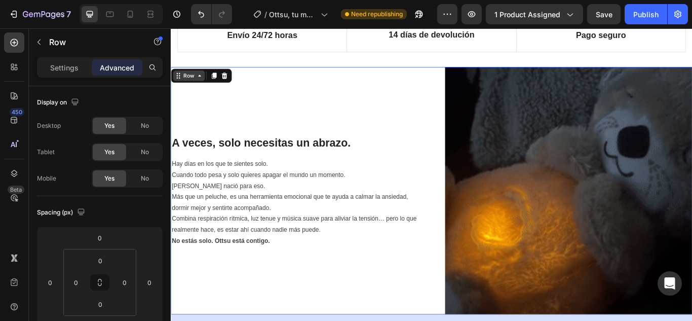
click at [204, 83] on icon at bounding box center [204, 84] width 3 height 2
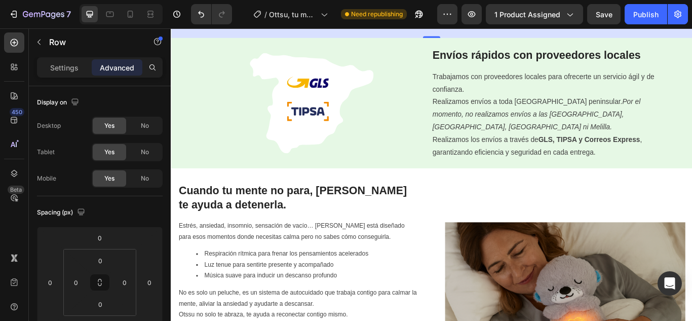
scroll to position [1146, 0]
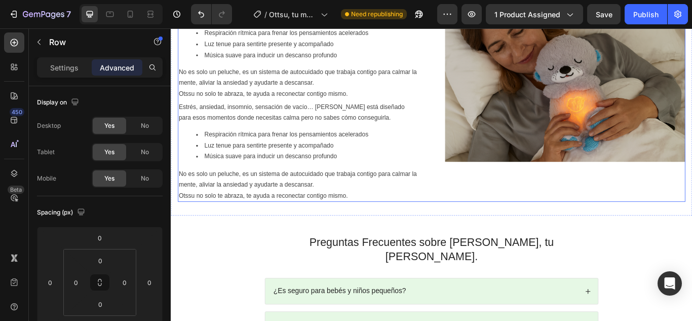
click at [461, 197] on div "Image Cuando tu mente no para, [PERSON_NAME] te ayuda a detenerla. Heading Estr…" at bounding box center [475, 91] width 592 height 280
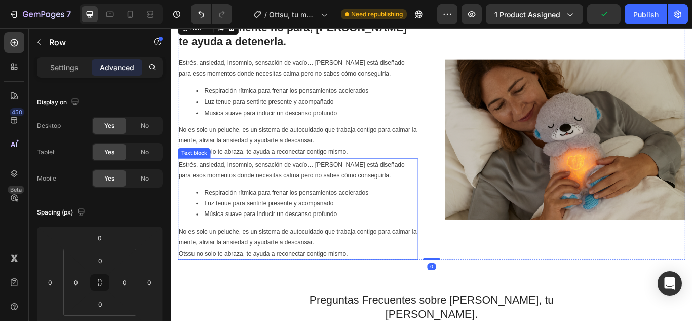
scroll to position [994, 0]
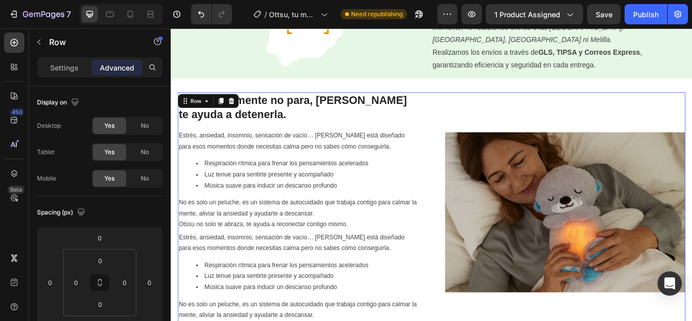
click at [506, 121] on div "Image" at bounding box center [631, 243] width 280 height 280
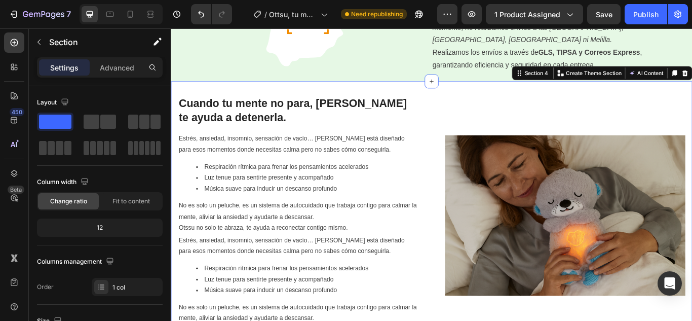
click at [493, 101] on div "Image Cuando tu mente no para, [PERSON_NAME] te ayuda a detenerla. Heading Estr…" at bounding box center [475, 246] width 608 height 312
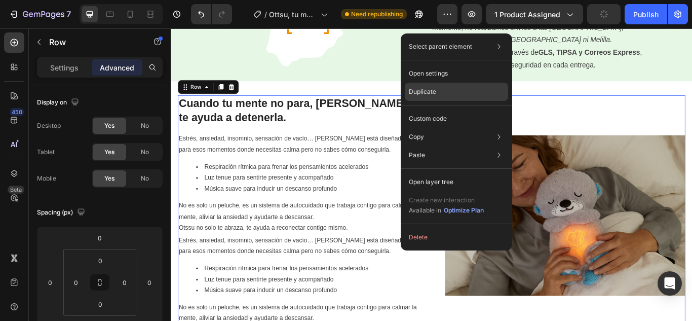
click at [442, 96] on div "Duplicate" at bounding box center [456, 92] width 103 height 18
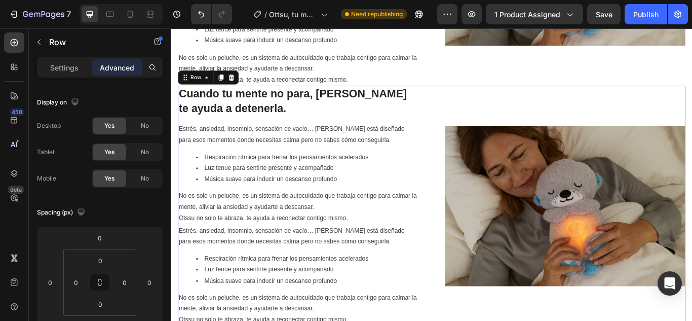
scroll to position [1313, 0]
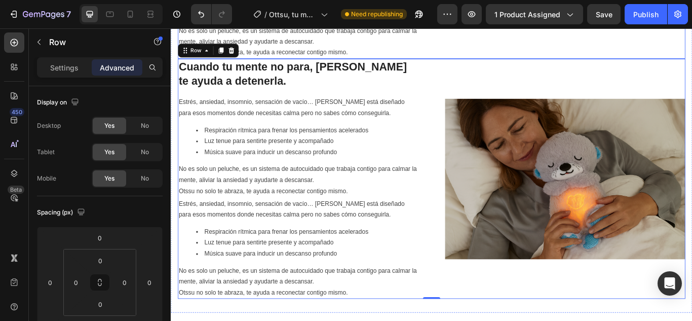
click at [591, 92] on div "Image" at bounding box center [631, 204] width 280 height 280
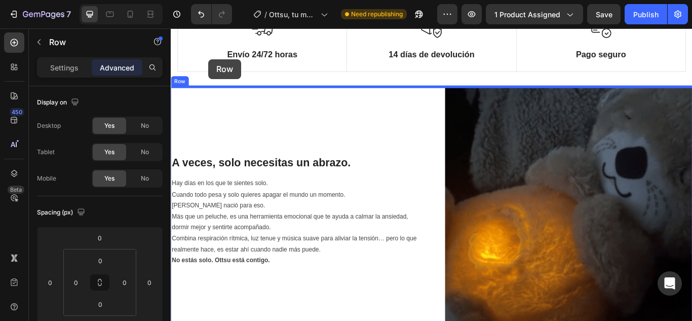
drag, startPoint x: 198, startPoint y: 59, endPoint x: 214, endPoint y: 64, distance: 17.1
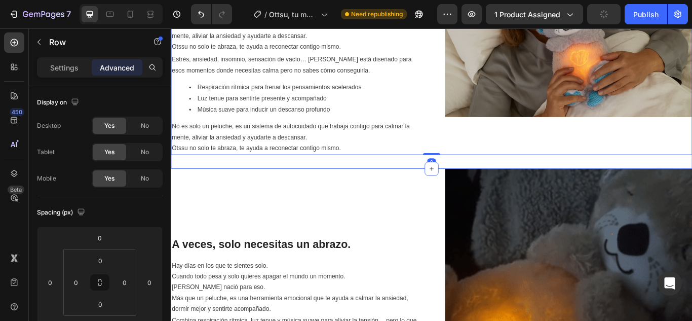
scroll to position [764, 0]
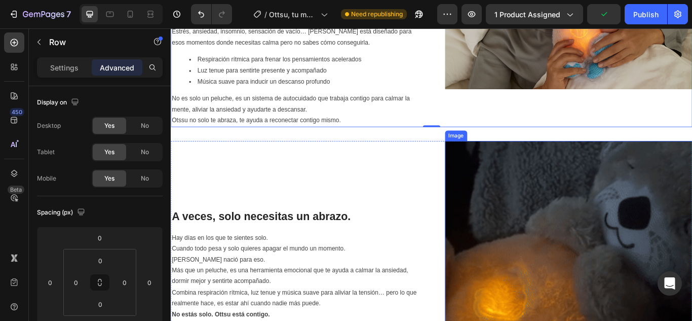
click at [603, 293] on img at bounding box center [635, 304] width 288 height 288
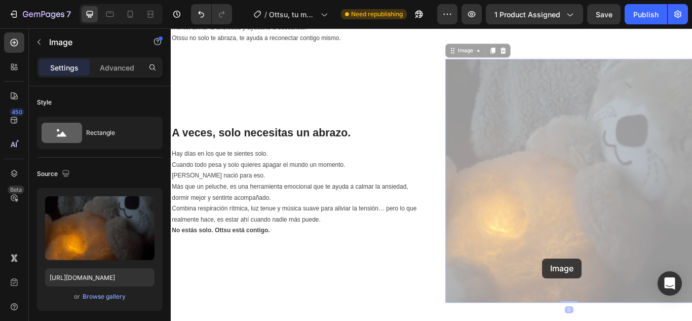
drag, startPoint x: 604, startPoint y: 296, endPoint x: 601, endPoint y: 256, distance: 40.2
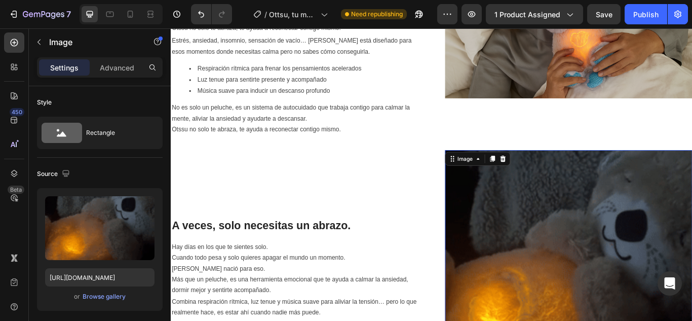
scroll to position [740, 0]
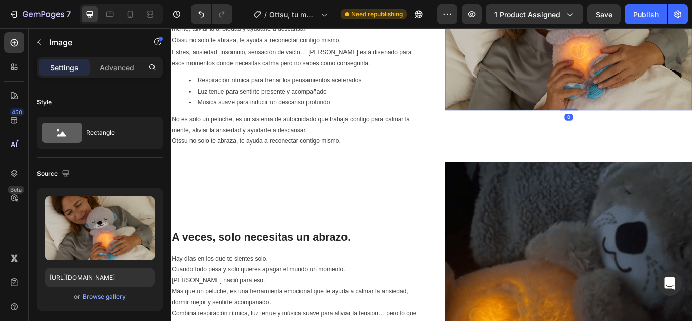
click at [571, 90] on img at bounding box center [635, 28] width 288 height 192
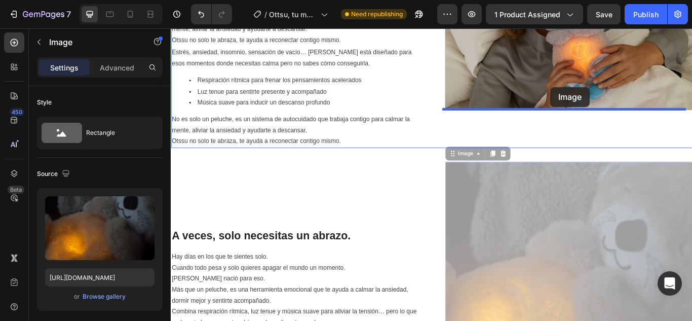
drag, startPoint x: 612, startPoint y: 318, endPoint x: 613, endPoint y: 97, distance: 221.5
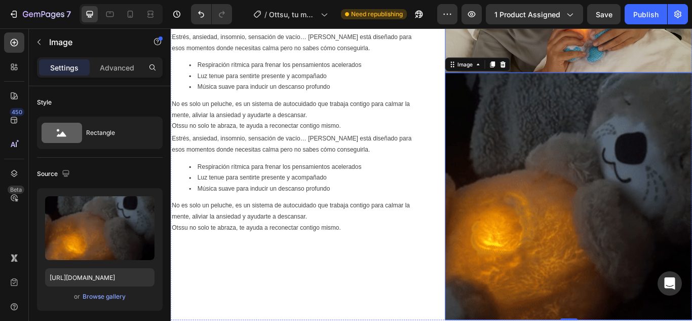
scroll to position [695, 0]
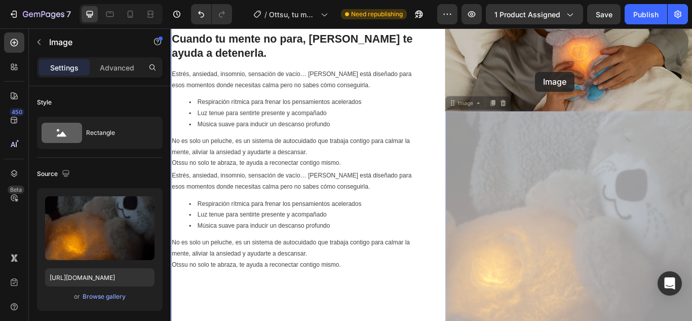
drag, startPoint x: 585, startPoint y: 262, endPoint x: 596, endPoint y: 79, distance: 183.3
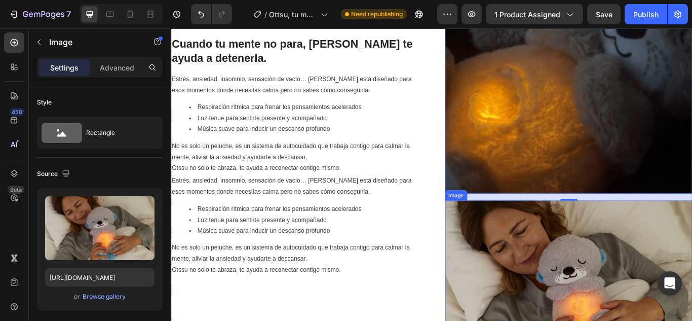
click at [608, 292] on img at bounding box center [635, 325] width 288 height 192
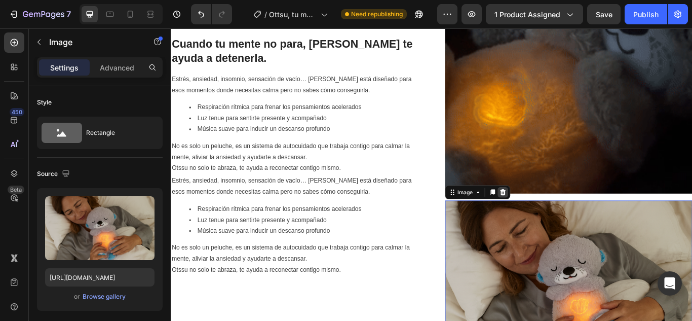
click at [554, 215] on icon at bounding box center [558, 219] width 8 height 8
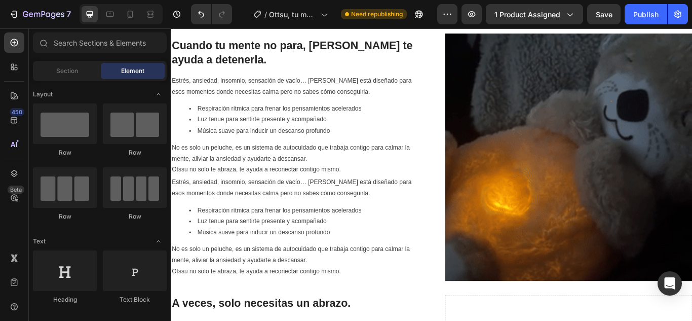
scroll to position [644, 0]
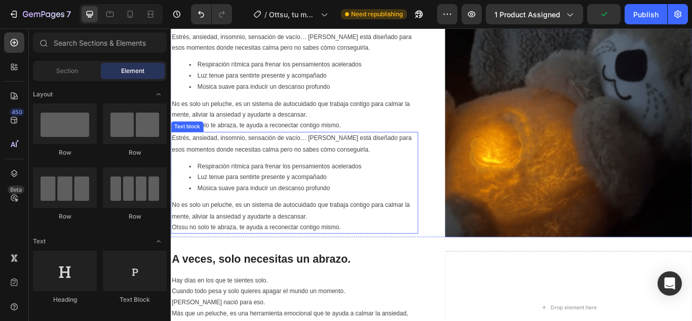
click at [324, 233] on p "No es solo un peluche, es un sistema de autocuidado que trabaja contigo para ca…" at bounding box center [315, 247] width 286 height 39
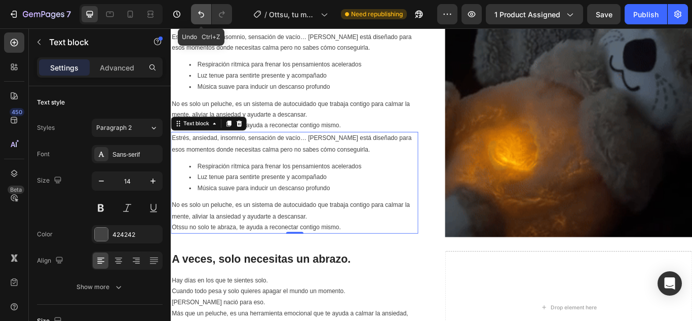
click at [204, 21] on button "Undo/Redo" at bounding box center [201, 14] width 20 height 20
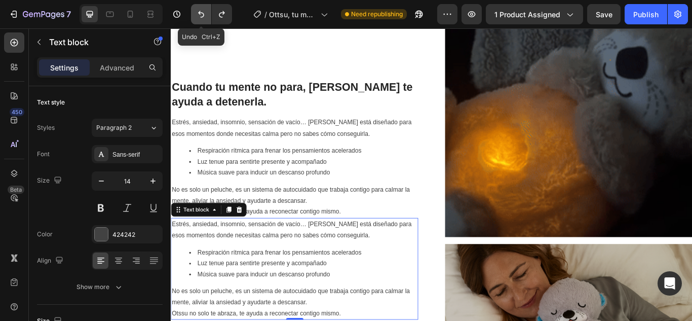
click at [204, 19] on icon "Undo/Redo" at bounding box center [201, 14] width 10 height 10
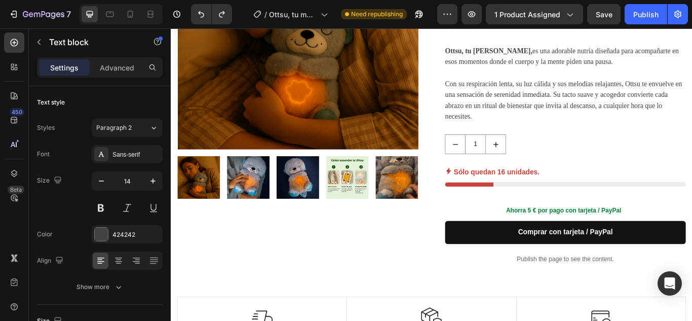
scroll to position [148, 0]
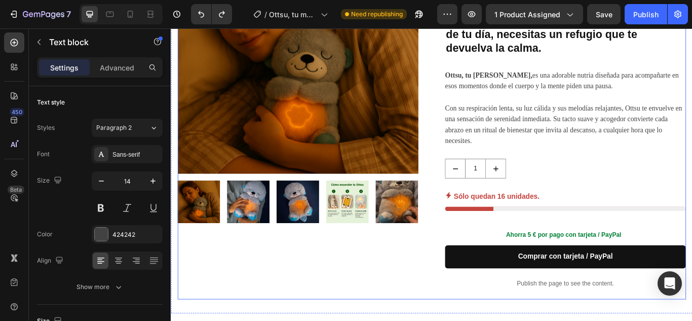
click at [484, 240] on div "Product Images Ottsu, tu [PERSON_NAME] (P) Title Icon Icon Icon Icon Icon Icon …" at bounding box center [474, 130] width 593 height 427
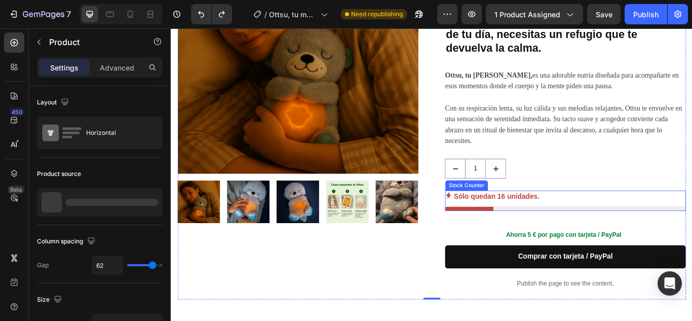
click at [511, 233] on div "Sólo quedan 16 unidades." at bounding box center [631, 229] width 281 height 24
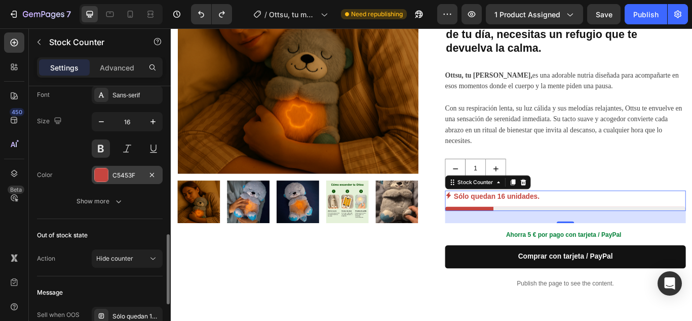
scroll to position [507, 0]
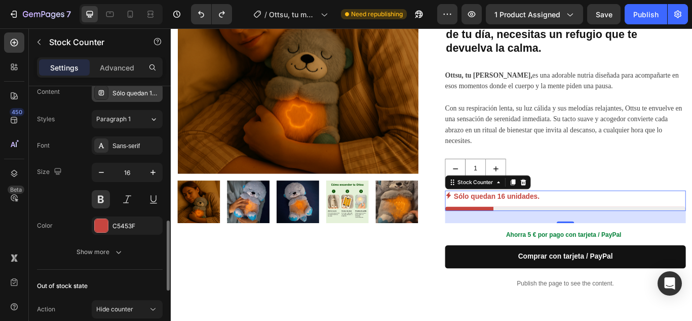
click at [130, 93] on div "Sólo quedan 16 unidades." at bounding box center [137, 93] width 48 height 9
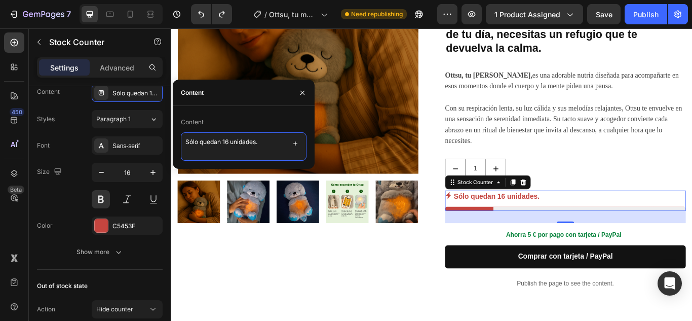
drag, startPoint x: 225, startPoint y: 139, endPoint x: 247, endPoint y: 142, distance: 21.9
click at [228, 139] on textarea "Sólo quedan 16 unidades." at bounding box center [244, 146] width 126 height 28
type textarea "Sólo quedan 12 unidades."
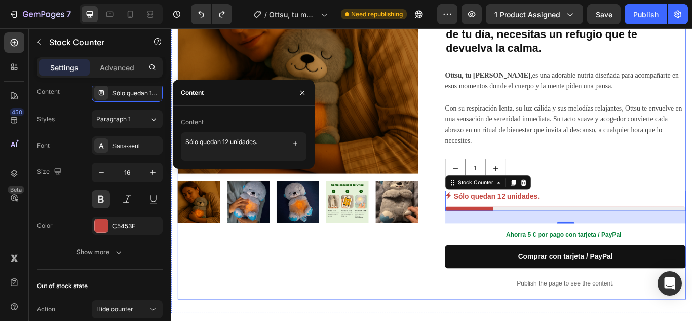
click at [226, 271] on div "Product Images" at bounding box center [318, 130] width 281 height 427
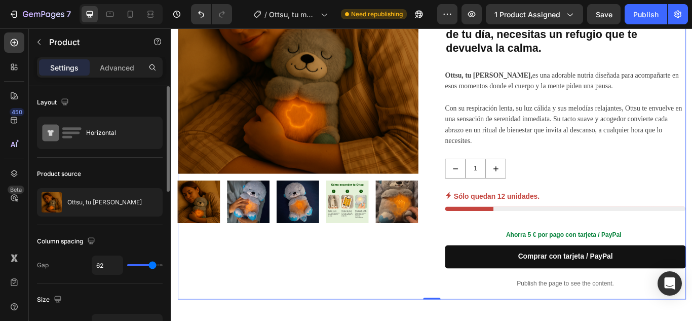
scroll to position [51, 0]
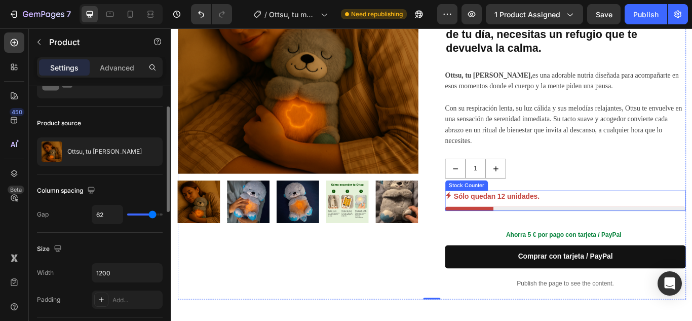
click at [578, 231] on p "Sólo quedan 12 unidades." at bounding box center [551, 224] width 100 height 15
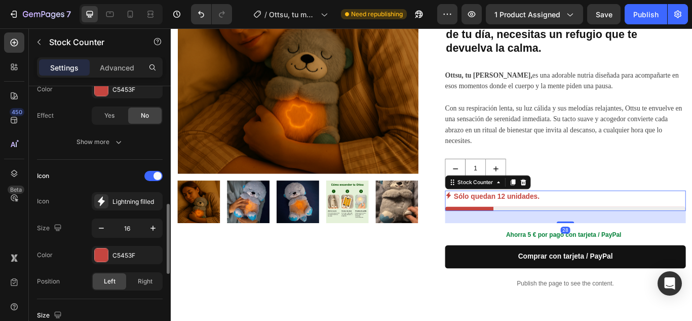
scroll to position [405, 0]
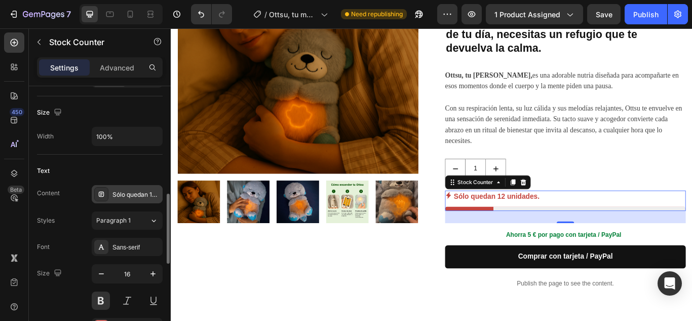
click at [127, 200] on div "Sólo quedan 12 unidades." at bounding box center [127, 194] width 71 height 18
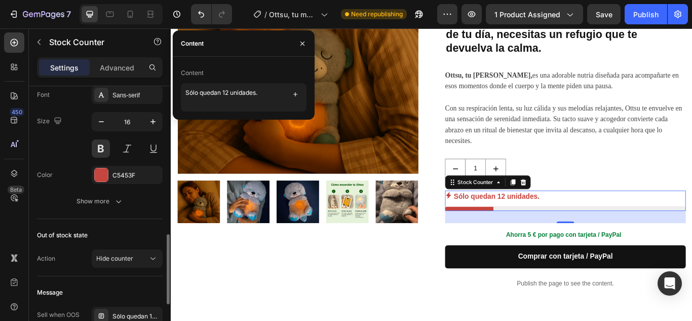
scroll to position [659, 0]
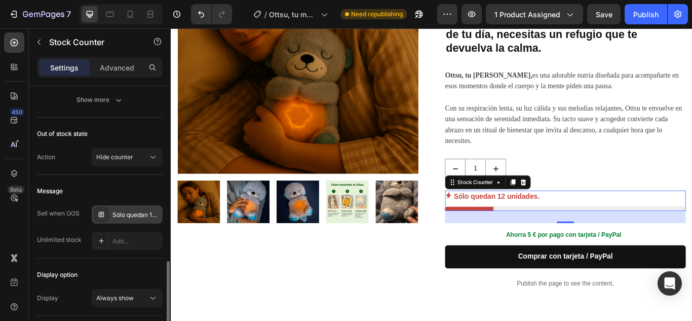
click at [132, 211] on div "Sólo quedan 16 unidades." at bounding box center [137, 214] width 48 height 9
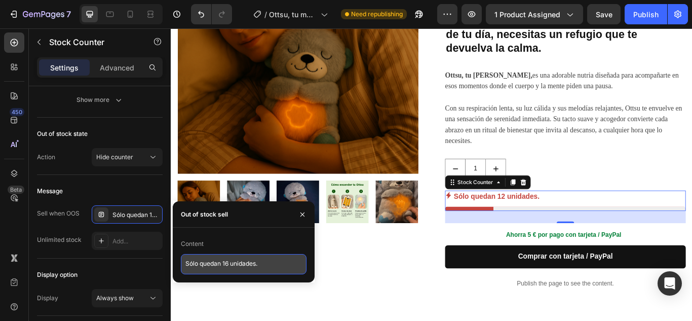
click at [228, 265] on textarea "Sólo quedan 16 unidades." at bounding box center [244, 264] width 126 height 20
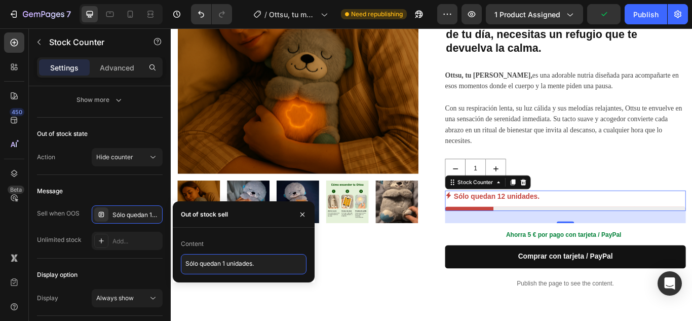
type textarea "Sólo quedan 12 unidades."
click at [396, 320] on div "Product Images" at bounding box center [318, 130] width 281 height 427
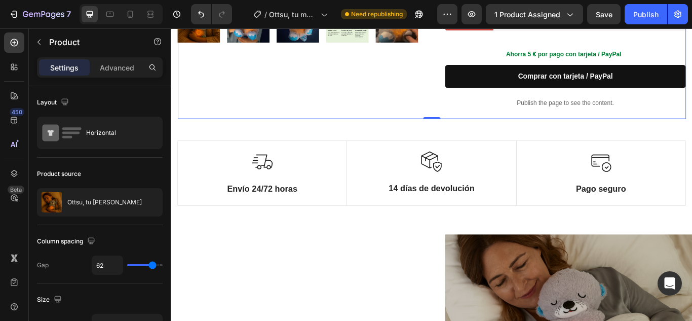
scroll to position [402, 0]
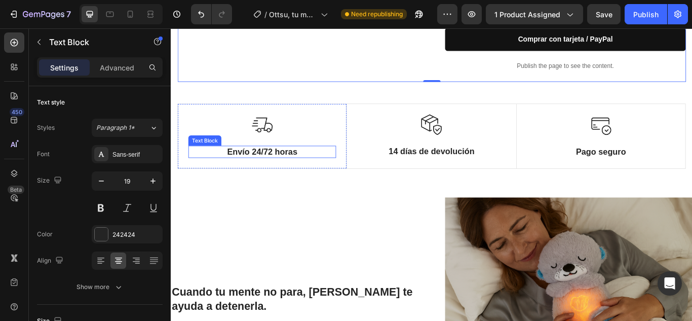
click at [311, 170] on p "Envío 24/72 horas" at bounding box center [277, 172] width 170 height 13
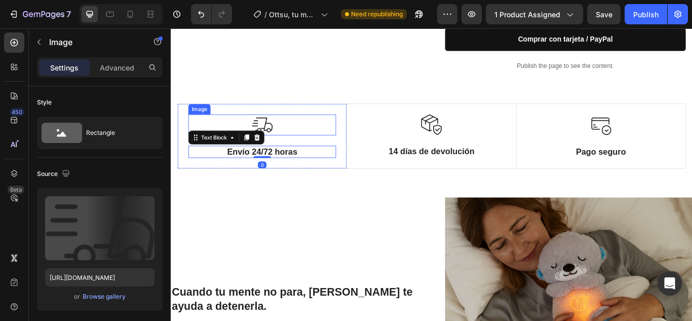
click at [335, 137] on div at bounding box center [277, 141] width 172 height 24
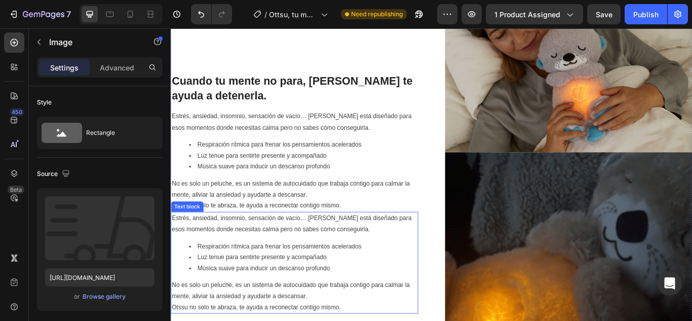
scroll to position [655, 0]
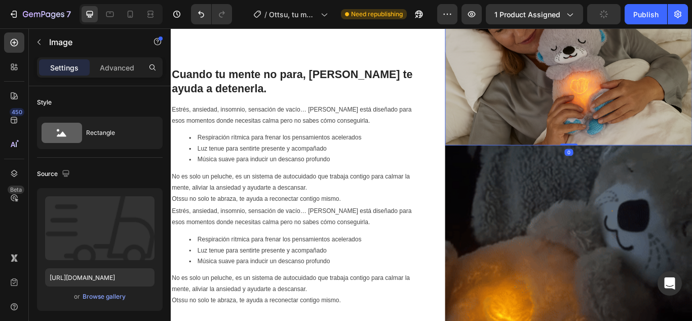
click at [619, 119] on img at bounding box center [635, 68] width 288 height 192
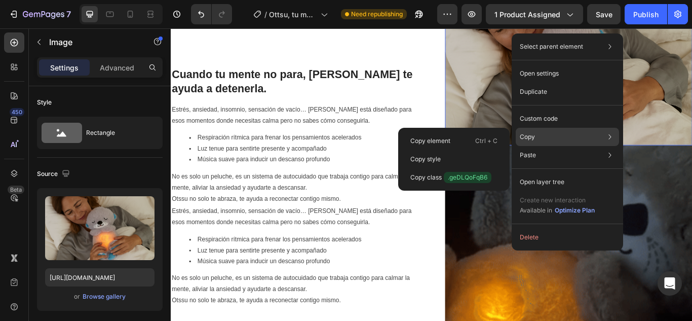
click at [537, 142] on div "Copy Copy element Ctrl + C Copy style Copy class .geDLQoFqB6" at bounding box center [567, 137] width 103 height 18
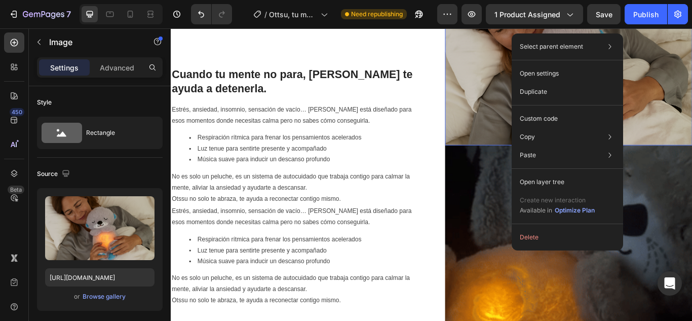
click at [528, 73] on img at bounding box center [635, 68] width 288 height 192
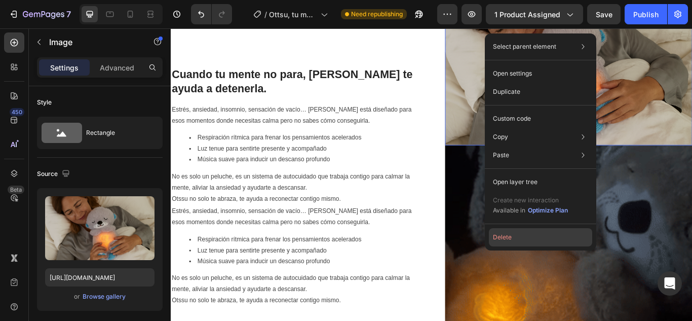
click at [509, 239] on button "Delete" at bounding box center [540, 237] width 103 height 18
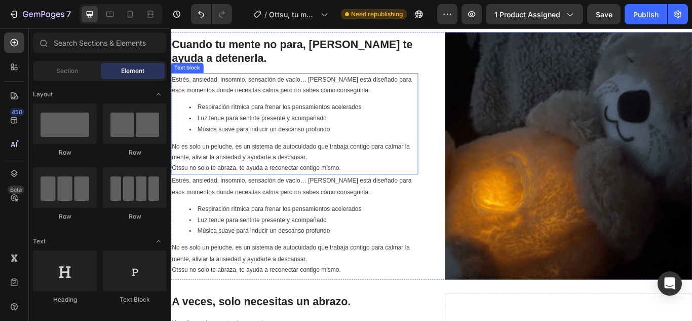
scroll to position [719, 0]
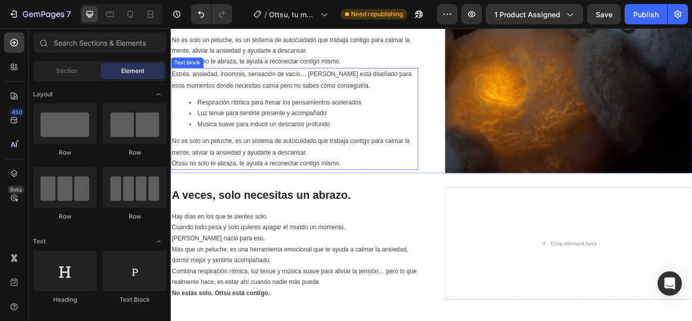
click at [410, 154] on p "No es solo un peluche, es un sistema de autocuidado que trabaja contigo para ca…" at bounding box center [315, 173] width 286 height 39
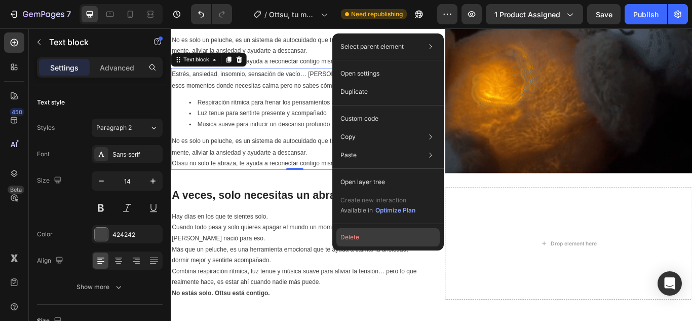
drag, startPoint x: 351, startPoint y: 239, endPoint x: 210, endPoint y: 245, distance: 141.0
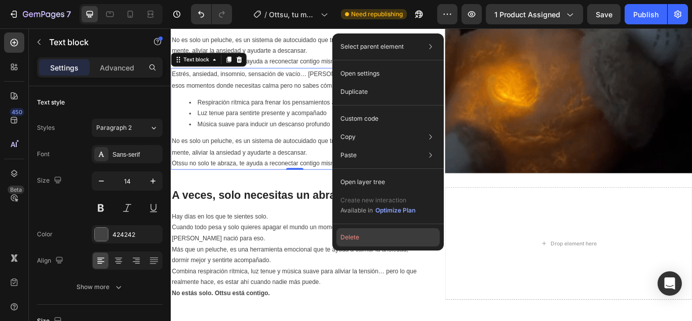
click at [351, 239] on button "Delete" at bounding box center [388, 237] width 103 height 18
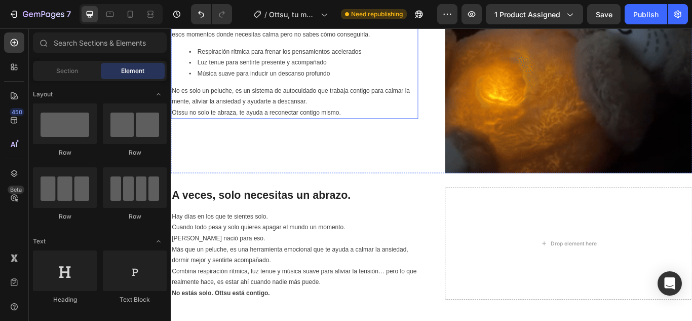
click at [369, 95] on p "No es solo un peluche, es un sistema de autocuidado que trabaja contigo para ca…" at bounding box center [315, 114] width 286 height 39
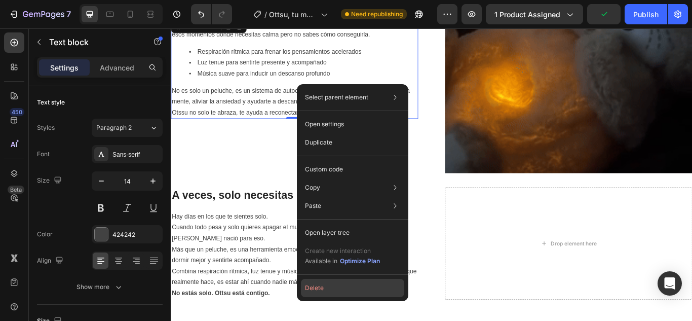
click at [327, 291] on button "Delete" at bounding box center [352, 288] width 103 height 18
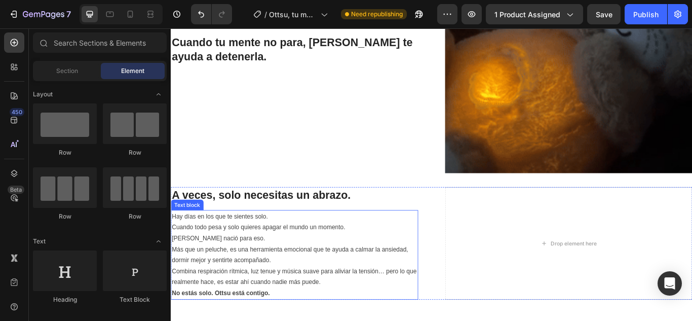
click at [357, 300] on p "Más que un peluche, es una herramienta emocional que te ayuda a calmar la ansie…" at bounding box center [315, 305] width 286 height 51
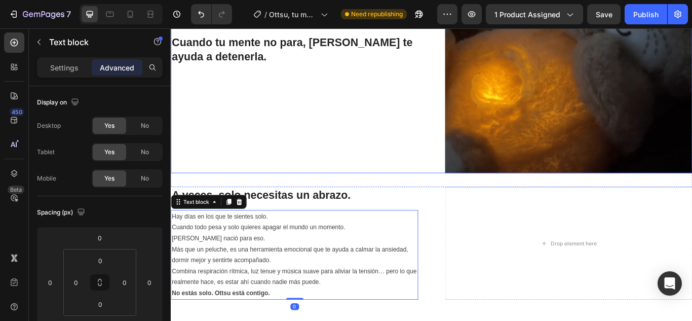
click at [358, 48] on h2 "Cuando tu mente no para, [PERSON_NAME] te ayuda a detenerla." at bounding box center [315, 52] width 288 height 35
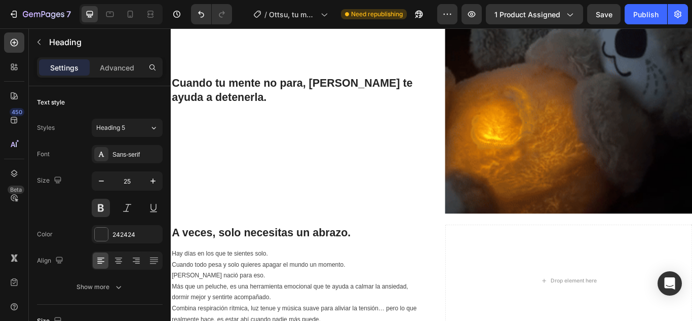
scroll to position [668, 0]
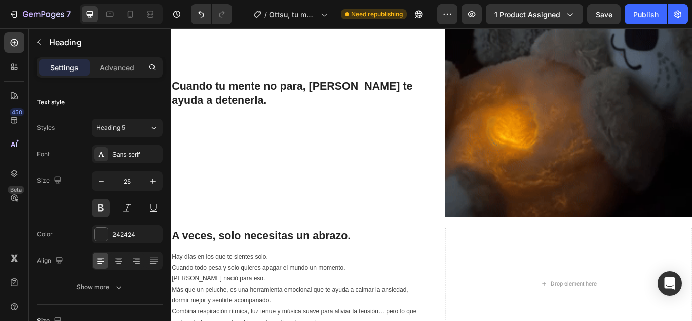
click at [342, 94] on h2 "Cuando tu mente no para, [PERSON_NAME] te ayuda a detenerla." at bounding box center [315, 103] width 288 height 35
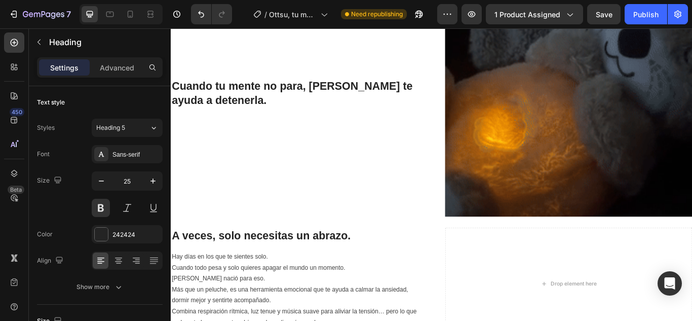
click at [392, 100] on p "Cuando tu mente no para, [PERSON_NAME] te ayuda a detenerla." at bounding box center [315, 103] width 286 height 33
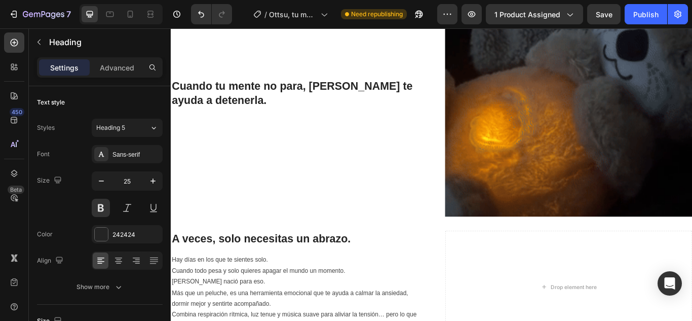
click at [234, 118] on p "Cuando tu mente no para, [PERSON_NAME] te ayuda a detenerla." at bounding box center [315, 103] width 286 height 33
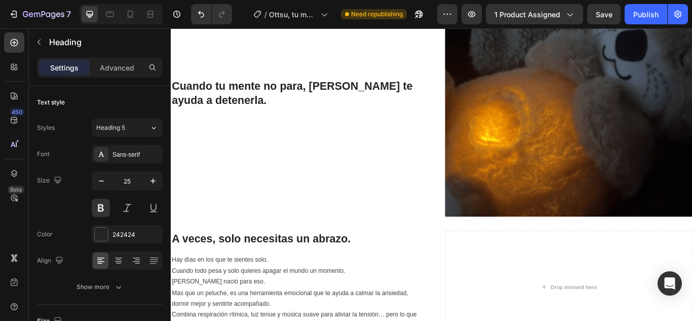
drag, startPoint x: 215, startPoint y: 95, endPoint x: 195, endPoint y: 97, distance: 20.4
click at [213, 95] on p "Cuando tu mente no para, [PERSON_NAME] te ayuda a detenerla." at bounding box center [315, 103] width 286 height 33
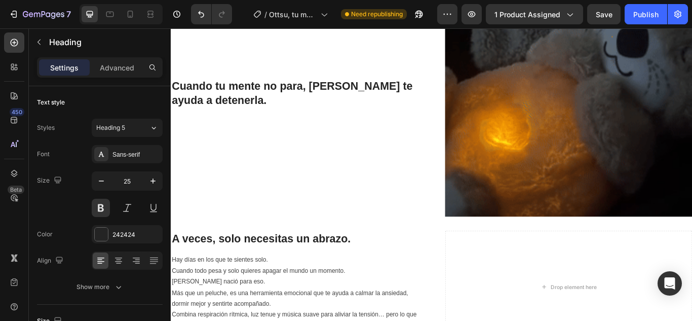
click at [187, 92] on p "Cuando tu mente no para, [PERSON_NAME] te ayuda a detenerla." at bounding box center [315, 103] width 286 height 33
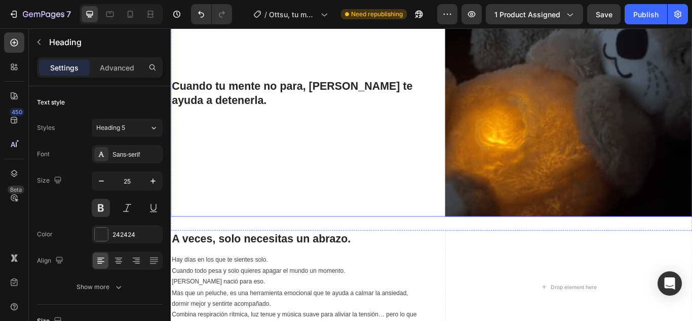
click at [457, 103] on div "Image Cuando tu mente no para, [PERSON_NAME] te ayuda a detenerla. Heading Row" at bounding box center [475, 103] width 608 height 288
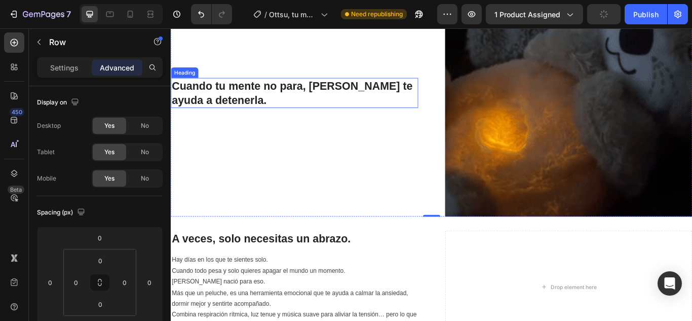
click at [261, 102] on p "Cuando tu mente no para, [PERSON_NAME] te ayuda a detenerla." at bounding box center [315, 103] width 286 height 33
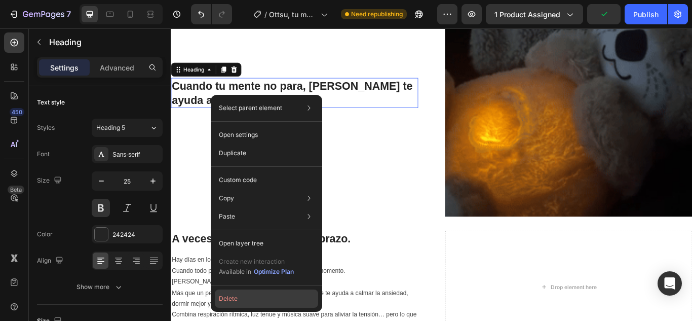
click at [233, 300] on button "Delete" at bounding box center [266, 298] width 103 height 18
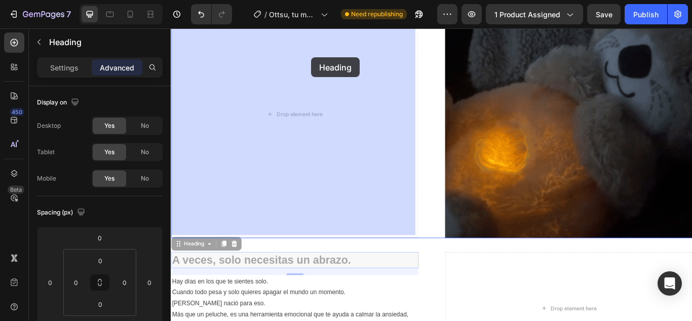
drag, startPoint x: 367, startPoint y: 278, endPoint x: 334, endPoint y: 62, distance: 218.3
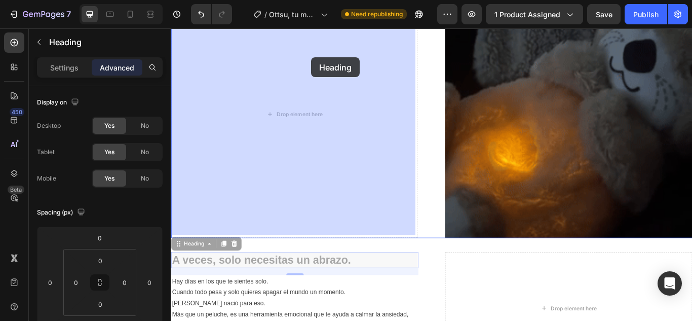
scroll to position [628, 0]
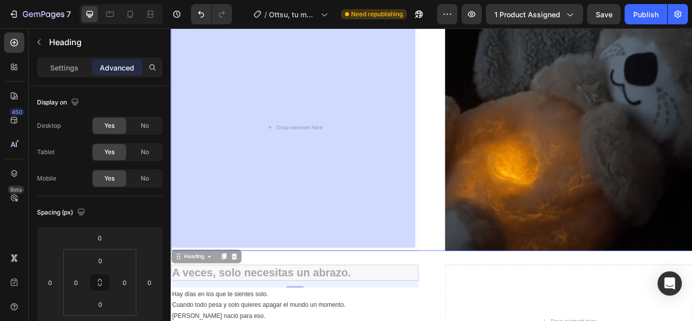
type input "0"
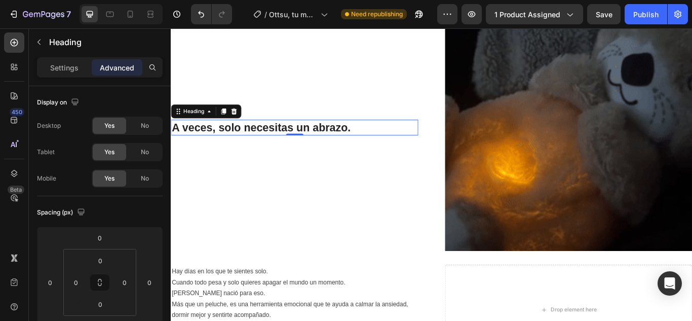
click at [368, 141] on h2 "A veces, solo necesitas un abrazo." at bounding box center [315, 144] width 288 height 19
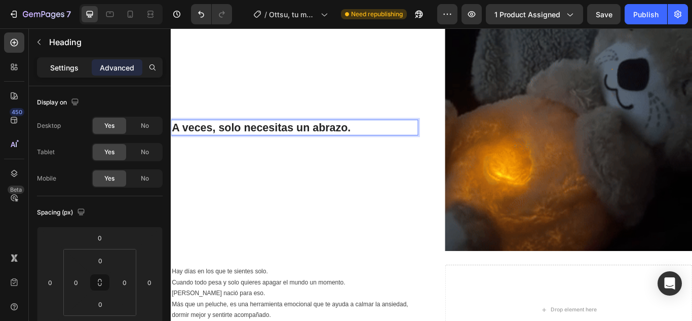
click at [62, 63] on p "Settings" at bounding box center [64, 67] width 28 height 11
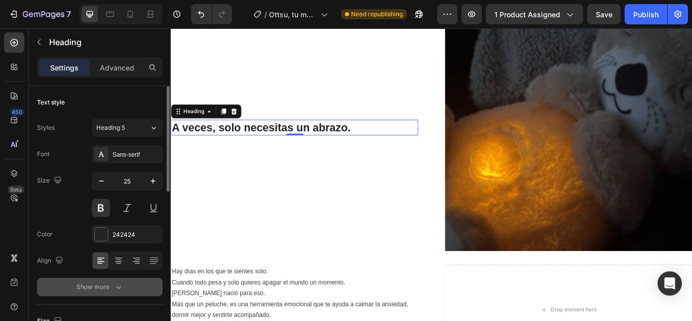
click at [112, 286] on div "Show more" at bounding box center [100, 287] width 47 height 10
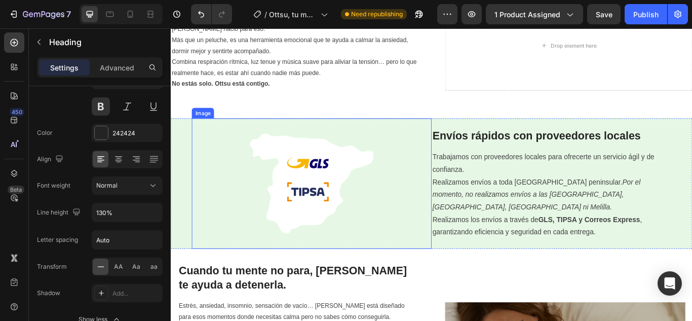
scroll to position [1084, 0]
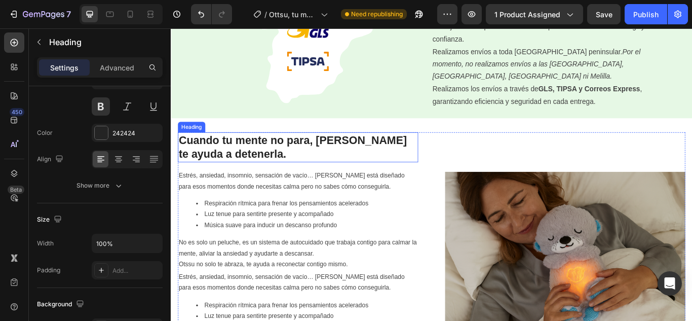
click at [243, 164] on h2 "Cuando tu mente no para, [PERSON_NAME] te ayuda a detenerla." at bounding box center [319, 167] width 280 height 35
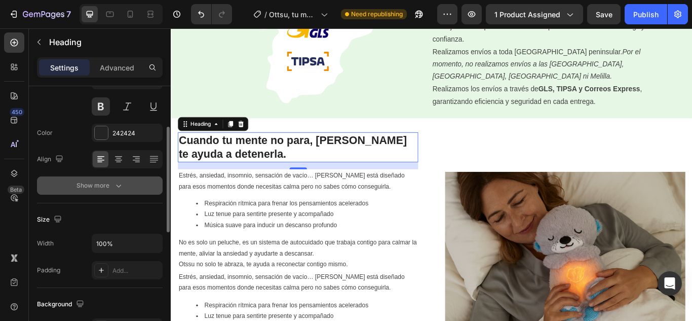
click at [117, 186] on icon "button" at bounding box center [119, 185] width 10 height 10
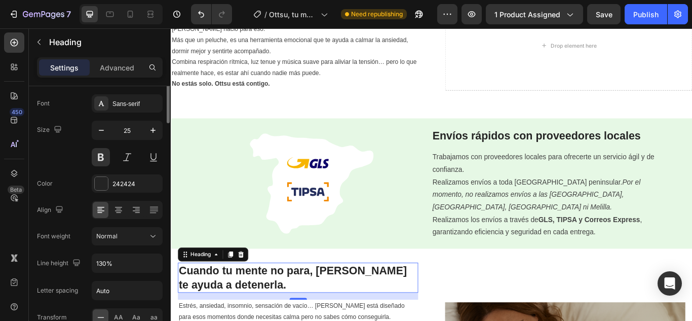
scroll to position [0, 0]
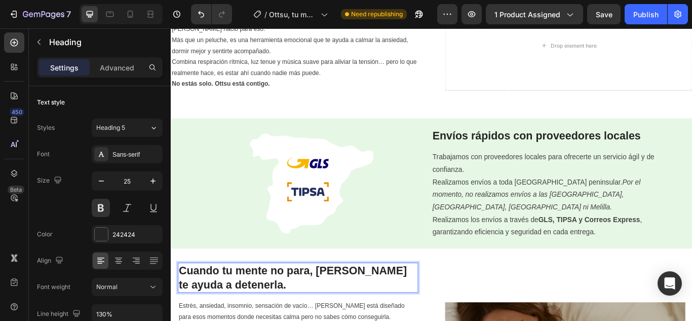
click at [271, 315] on h2 "Cuando tu mente no para, [PERSON_NAME] te ayuda a detenerla." at bounding box center [319, 319] width 280 height 35
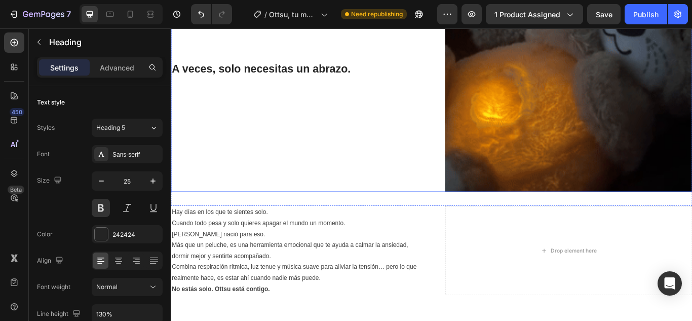
scroll to position [679, 0]
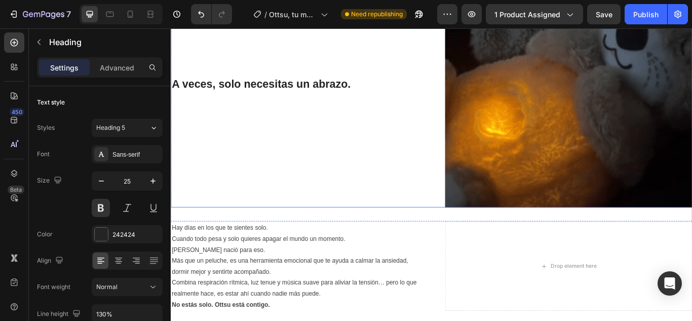
click at [293, 109] on div "A veces, solo necesitas un abrazo. Heading" at bounding box center [315, 93] width 288 height 288
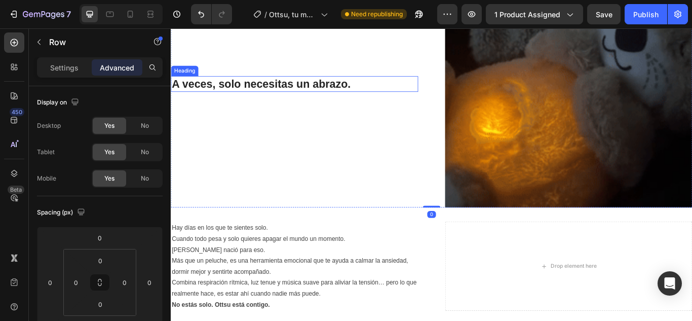
click at [294, 98] on h2 "A veces, solo necesitas un abrazo." at bounding box center [315, 93] width 288 height 19
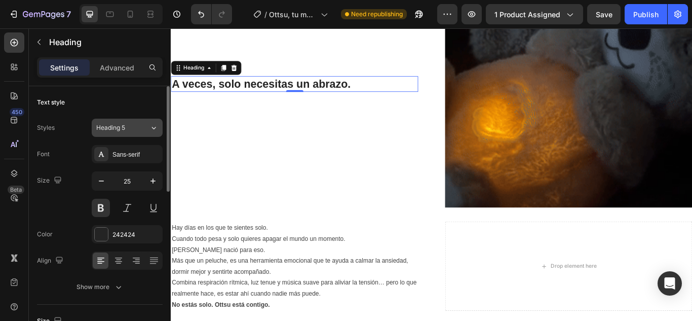
click at [157, 130] on icon at bounding box center [154, 128] width 9 height 10
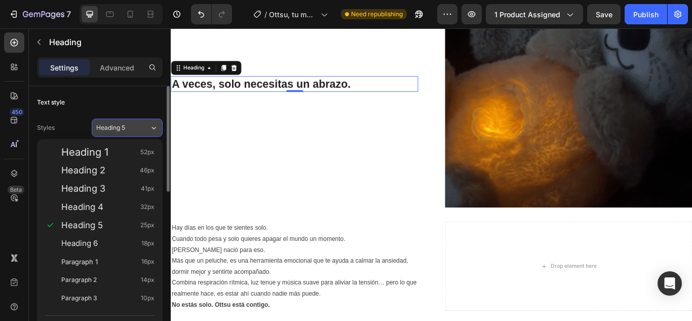
click at [157, 130] on icon at bounding box center [154, 128] width 9 height 10
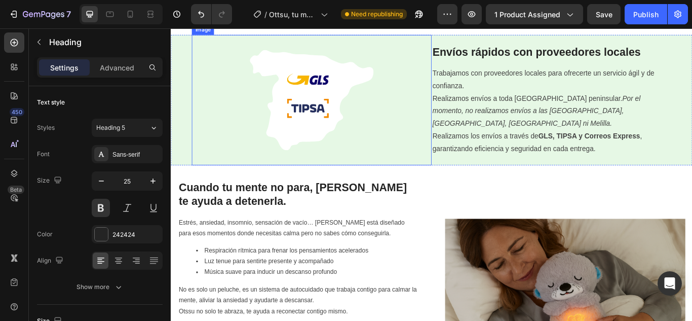
scroll to position [1033, 0]
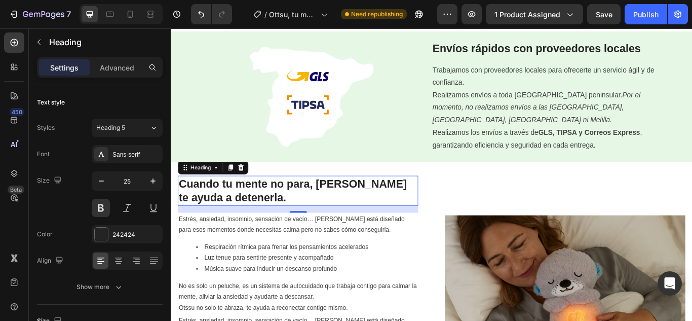
click at [316, 208] on h2 "Cuando tu mente no para, [PERSON_NAME] te ayuda a detenerla." at bounding box center [319, 217] width 280 height 35
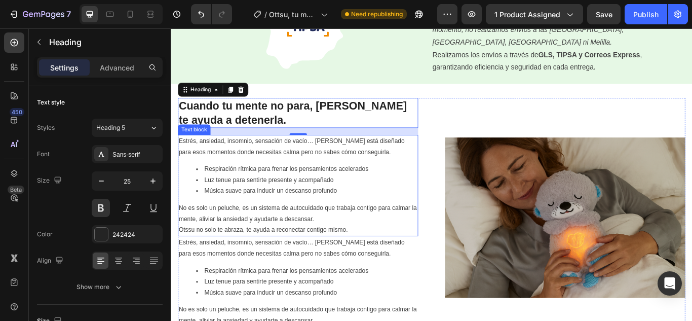
scroll to position [1185, 0]
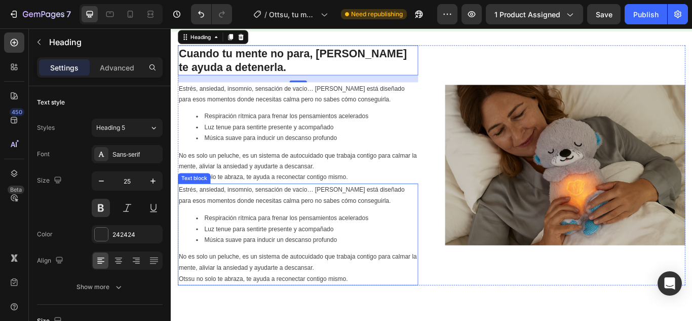
click at [324, 260] on li "Luz tenue para sentirte presente y acompañado" at bounding box center [329, 262] width 258 height 13
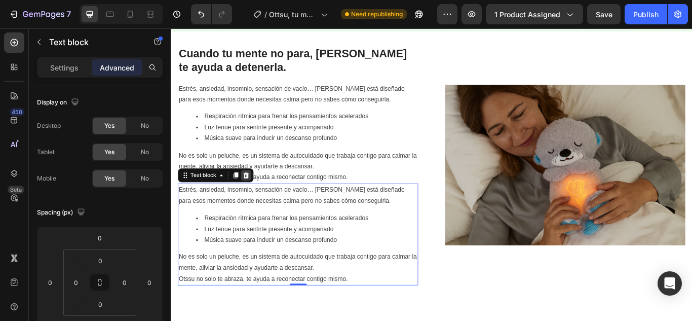
click at [260, 198] on icon at bounding box center [258, 199] width 7 height 7
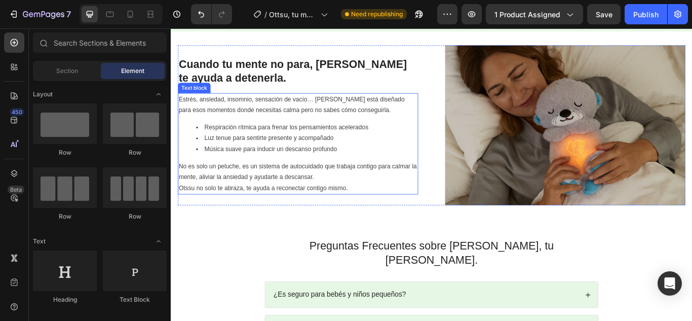
click at [409, 201] on p "No es solo un peluche, es un sistema de autocuidado que trabaja contigo para ca…" at bounding box center [319, 202] width 278 height 39
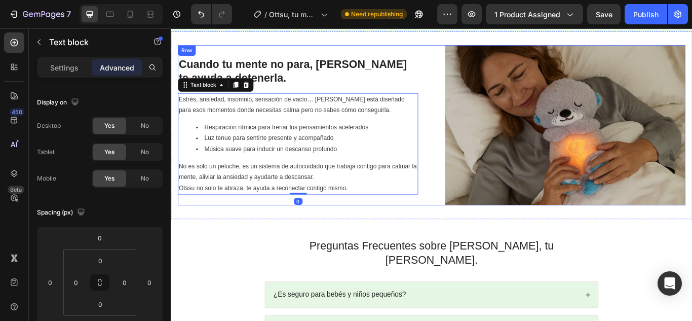
click at [456, 230] on div "Image Cuando tu mente no para, [PERSON_NAME] te ayuda a detenerla. Heading Estr…" at bounding box center [475, 141] width 592 height 187
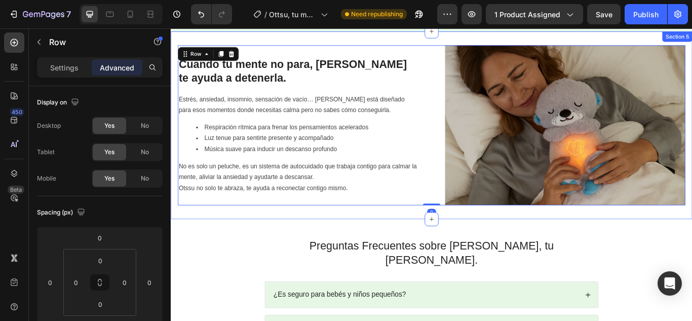
click at [460, 236] on div "Image Cuando tu mente no para, [PERSON_NAME] te ayuda a detenerla. Heading Estr…" at bounding box center [475, 141] width 608 height 219
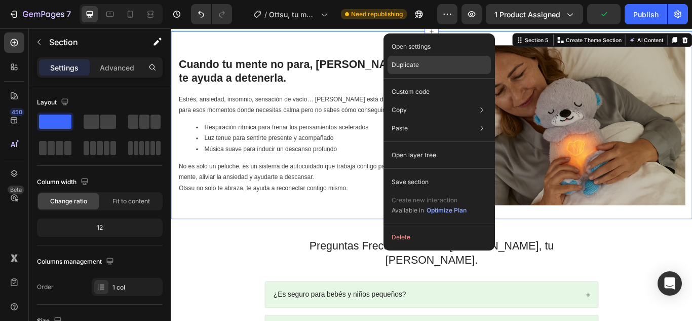
click at [422, 65] on div "Duplicate" at bounding box center [439, 65] width 103 height 18
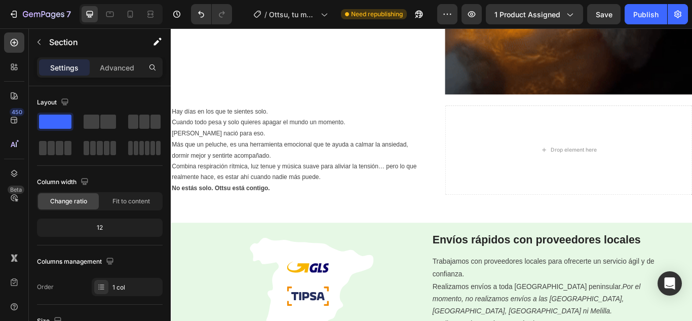
scroll to position [812, 0]
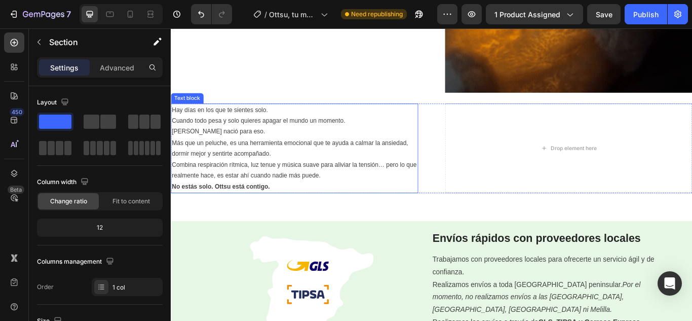
click at [261, 190] on p "Más que un peluche, es una herramienta emocional que te ayuda a calmar la ansie…" at bounding box center [315, 181] width 286 height 51
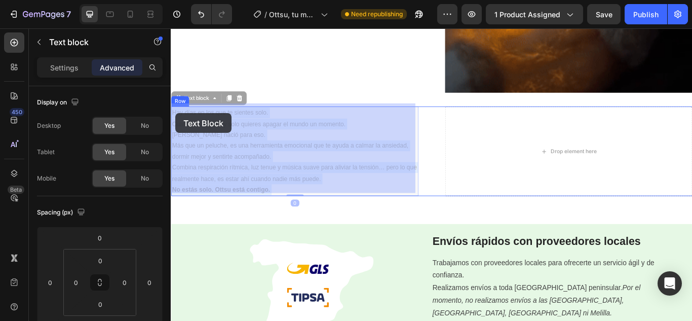
drag, startPoint x: 290, startPoint y: 211, endPoint x: 176, endPoint y: 127, distance: 141.3
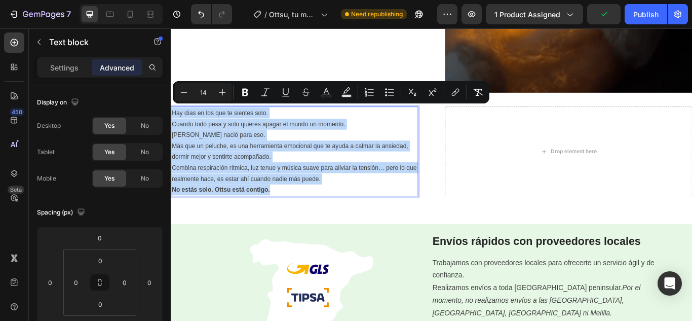
drag, startPoint x: 288, startPoint y: 212, endPoint x: 176, endPoint y: 125, distance: 142.0
copy div "Hay días en los que te sientes solo. Cuando todo pesa y solo quieres apagar el …"
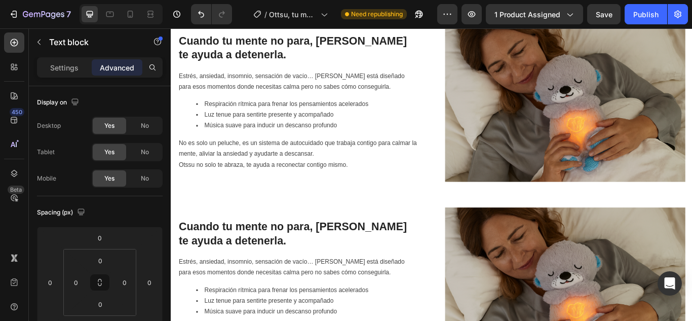
type input "16"
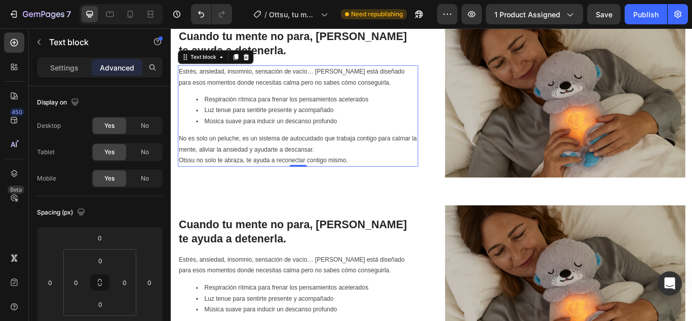
click at [180, 73] on p "Estrés, ansiedad, insomnio, sensación de vacío… [PERSON_NAME] está diseñado par…" at bounding box center [319, 84] width 278 height 25
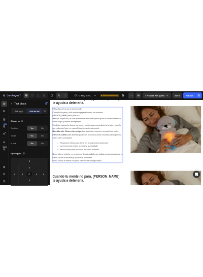
scroll to position [1207, 0]
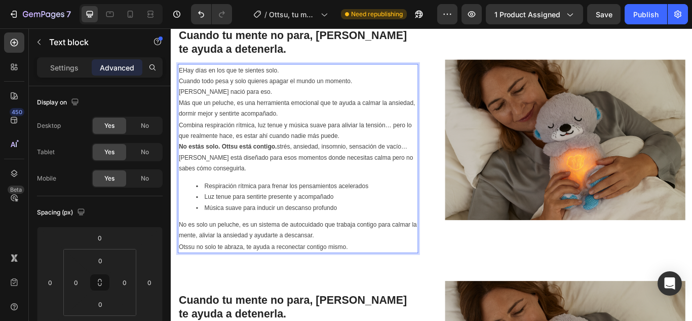
click at [185, 76] on p "EHay días en los que te sientes solo. Cuando todo pesa y solo quieres apagar el…" at bounding box center [319, 90] width 278 height 39
drag, startPoint x: 296, startPoint y: 167, endPoint x: 383, endPoint y: 212, distance: 97.7
click at [383, 212] on div "Hay días en los que te sientes solo. Cuando todo pesa y solo quieres apagar el …" at bounding box center [319, 180] width 280 height 220
click at [387, 288] on p "No es solo un peluche, es un sistema de autocuidado que trabaja contigo para ca…" at bounding box center [319, 270] width 278 height 39
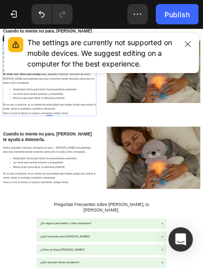
scroll to position [1205, 0]
